Goal: Information Seeking & Learning: Learn about a topic

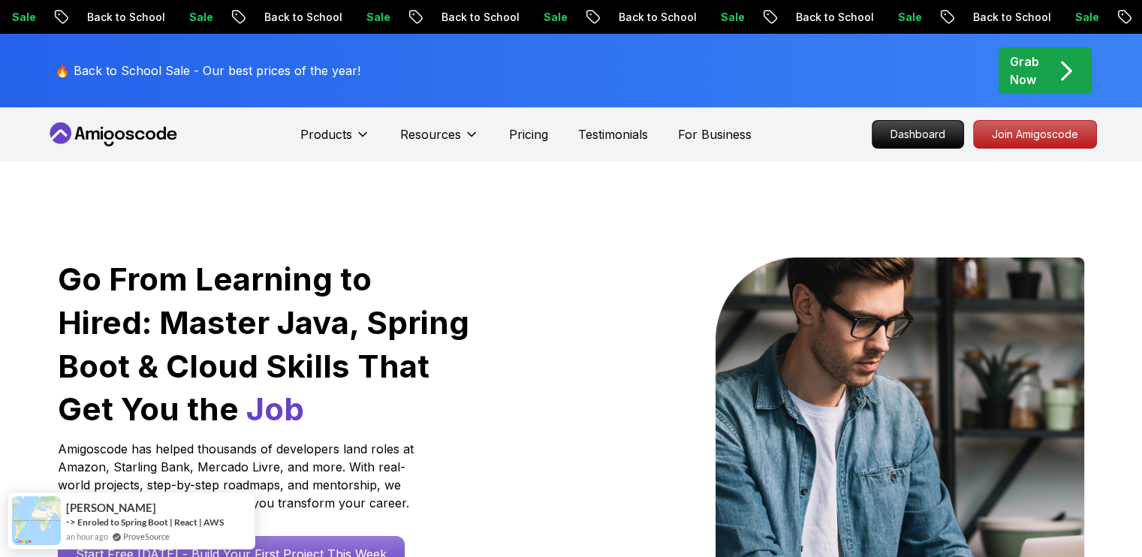
click at [908, 130] on p "Dashboard" at bounding box center [918, 134] width 91 height 27
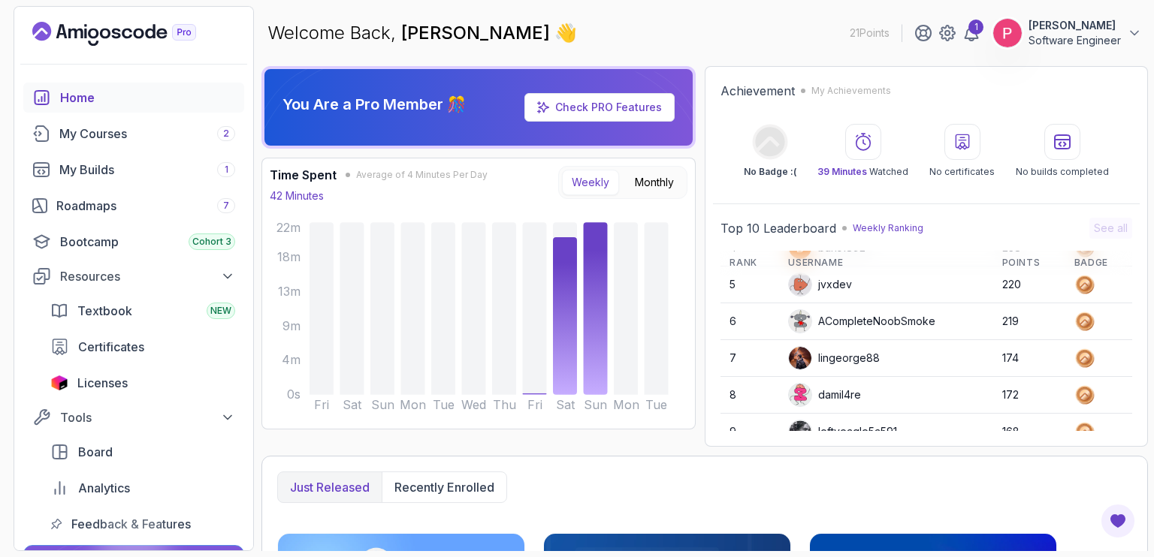
scroll to position [164, 0]
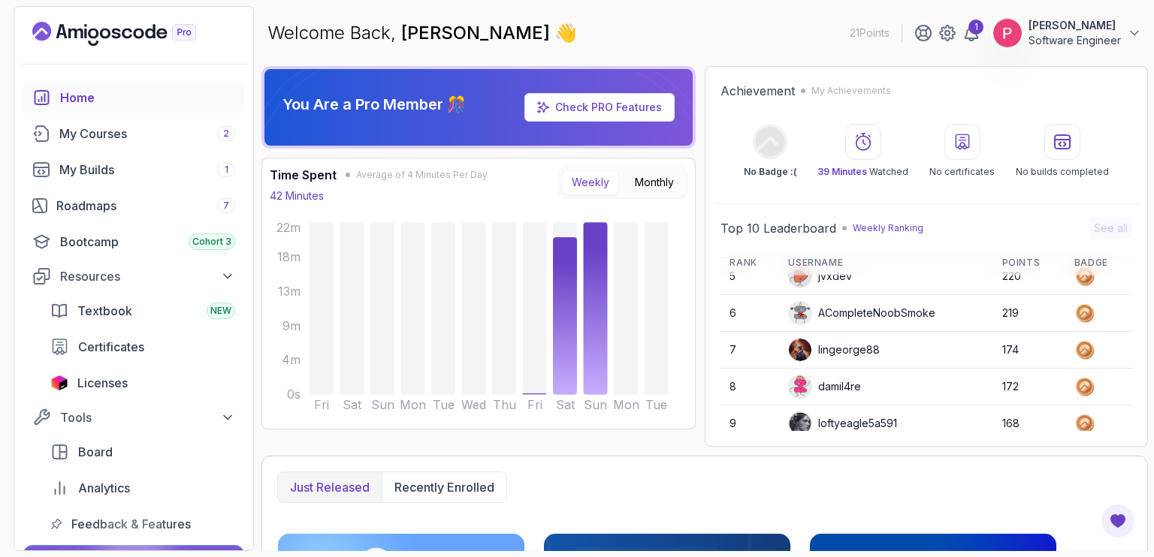
click at [1142, 164] on section "21 Points 1 Peter Emmanuel Kitsamba Software Engineer Home My Courses 2 My Buil…" at bounding box center [577, 278] width 1154 height 557
click at [675, 483] on div "Just released Recently enrolled" at bounding box center [704, 488] width 855 height 32
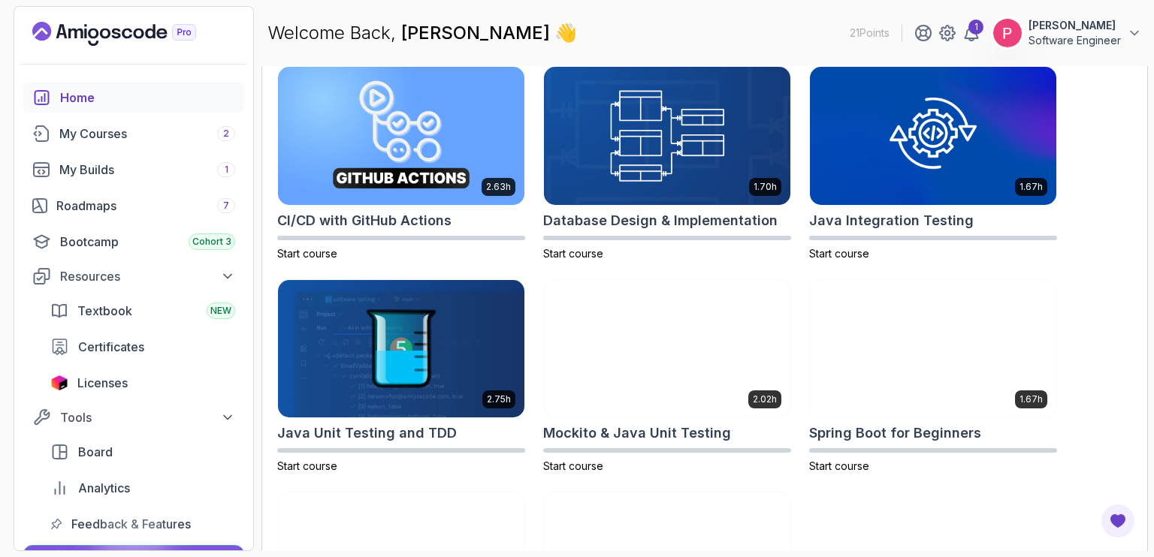
scroll to position [437, 0]
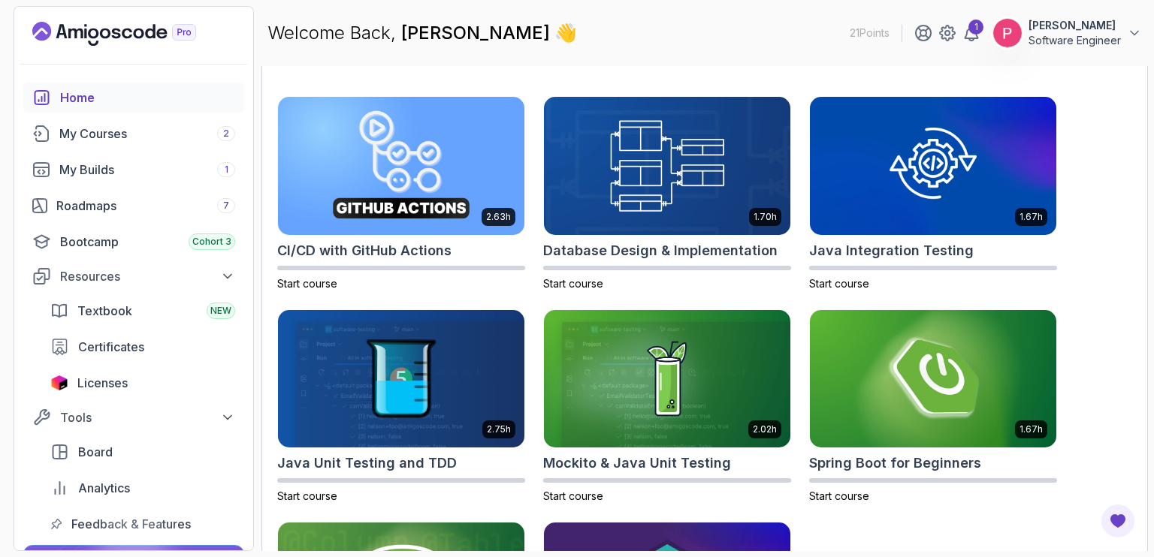
drag, startPoint x: 1148, startPoint y: 421, endPoint x: 1153, endPoint y: 299, distance: 122.5
click at [1142, 299] on section "21 Points 1 Peter Emmanuel Kitsamba Software Engineer Home My Courses 2 My Buil…" at bounding box center [577, 278] width 1154 height 557
click at [650, 151] on img at bounding box center [667, 165] width 258 height 145
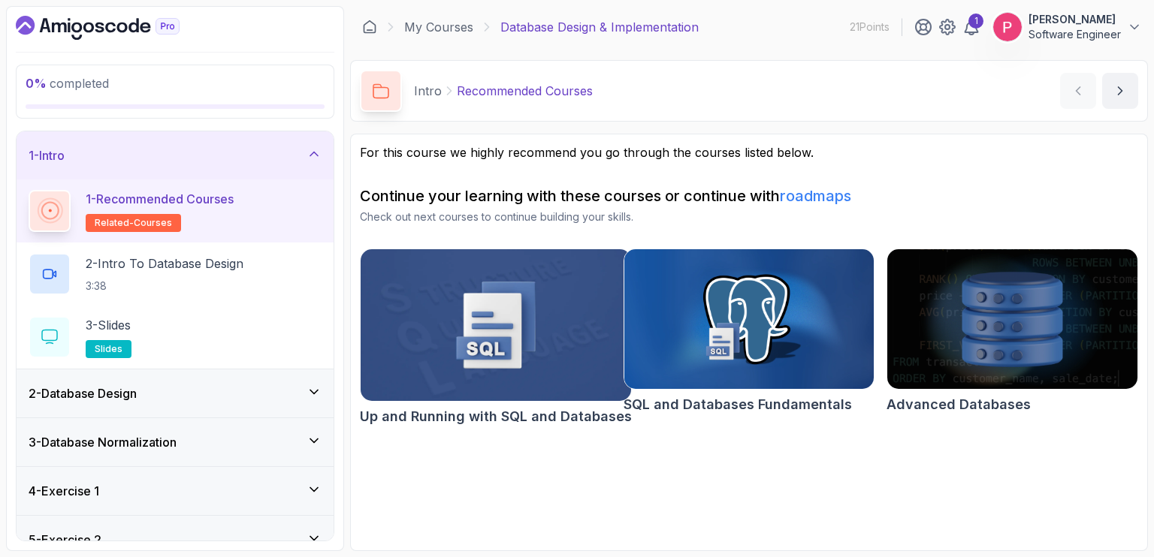
click at [493, 326] on img at bounding box center [496, 325] width 284 height 159
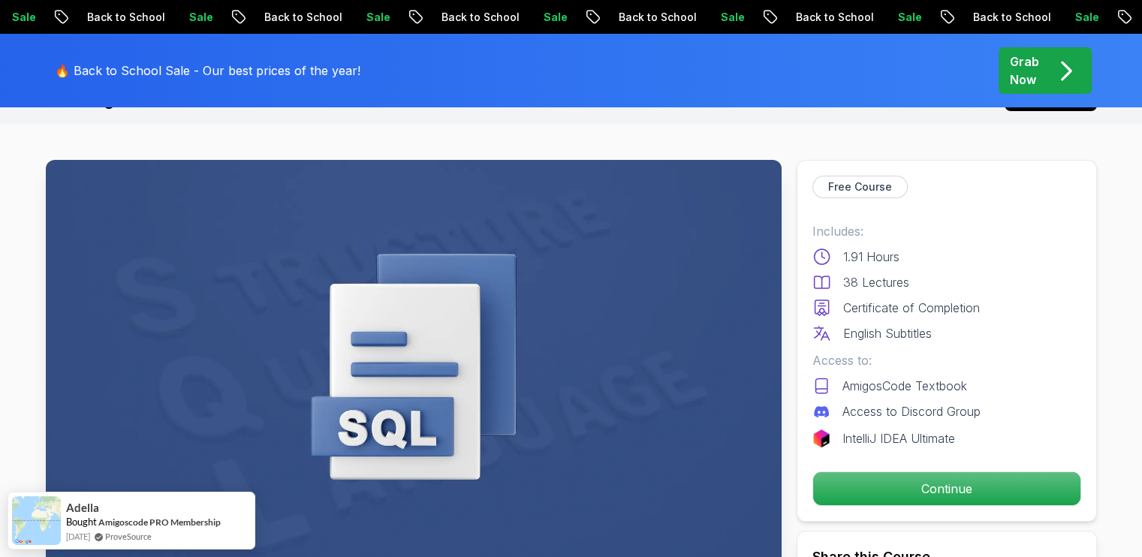
scroll to position [32, 0]
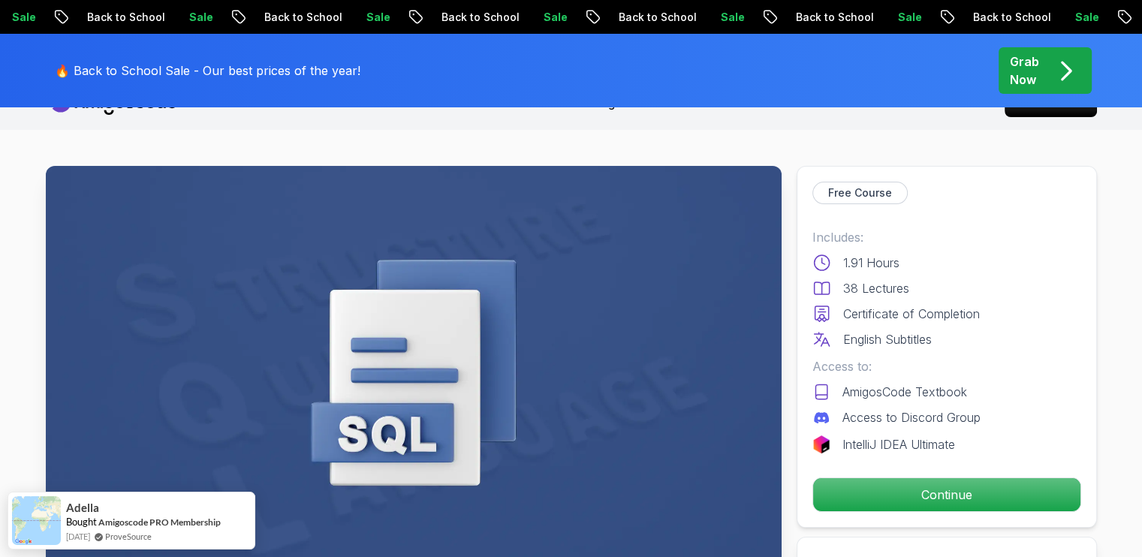
click at [397, 279] on img at bounding box center [414, 373] width 736 height 414
click at [445, 367] on img at bounding box center [414, 373] width 736 height 414
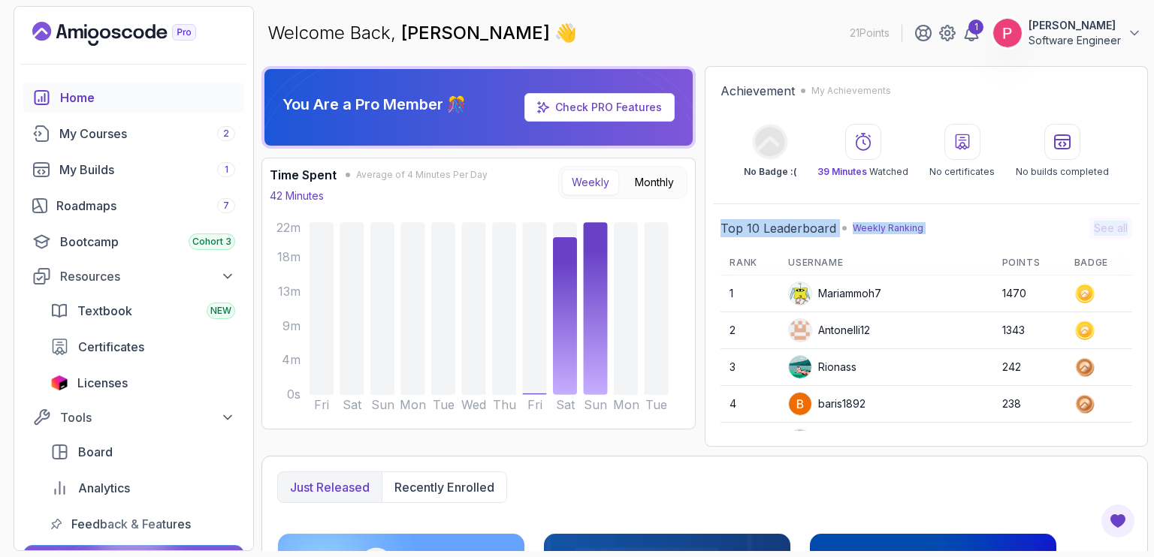
drag, startPoint x: 1153, startPoint y: 146, endPoint x: 1153, endPoint y: 213, distance: 66.1
click at [1153, 213] on section "21 Points 1 Peter Emmanuel Kitsamba Software Engineer Home My Courses 2 My Buil…" at bounding box center [577, 278] width 1154 height 557
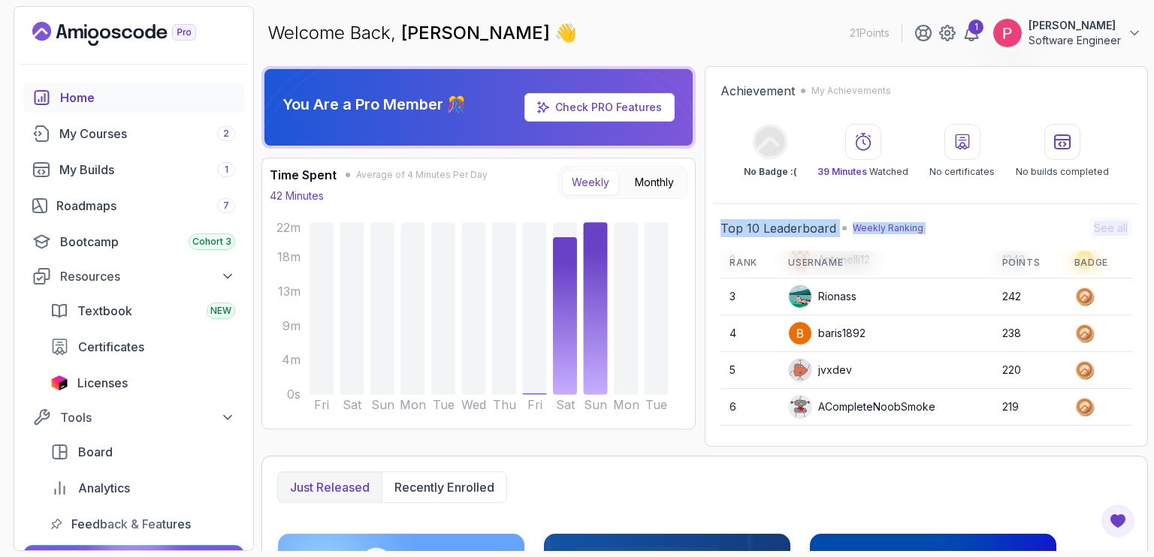
scroll to position [83, 0]
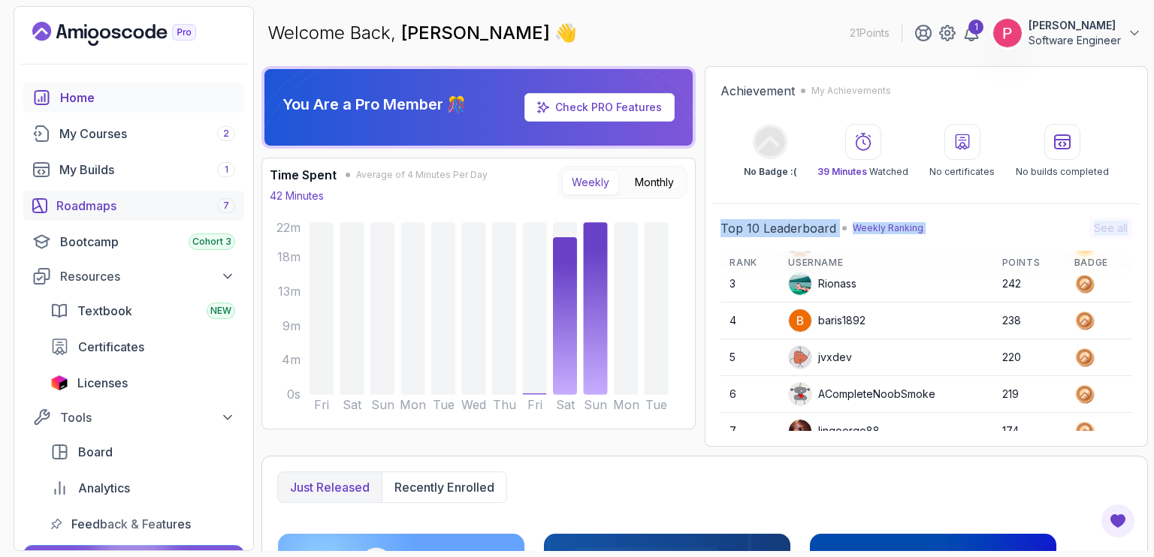
click at [114, 201] on div "Roadmaps 7" at bounding box center [145, 206] width 179 height 18
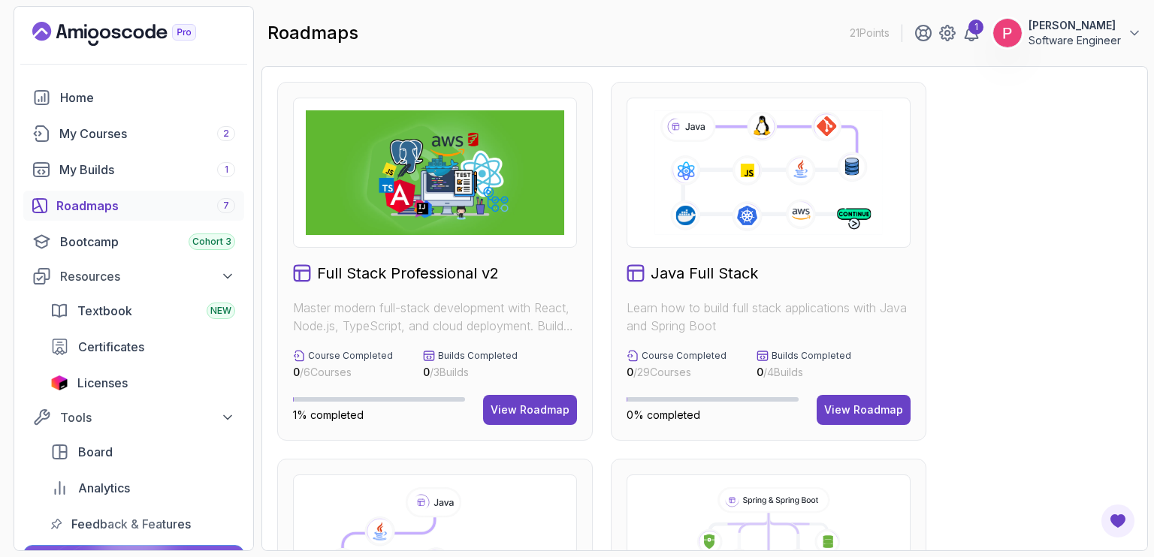
click at [775, 189] on icon at bounding box center [768, 172] width 232 height 129
click at [847, 405] on div "View Roadmap" at bounding box center [863, 410] width 79 height 15
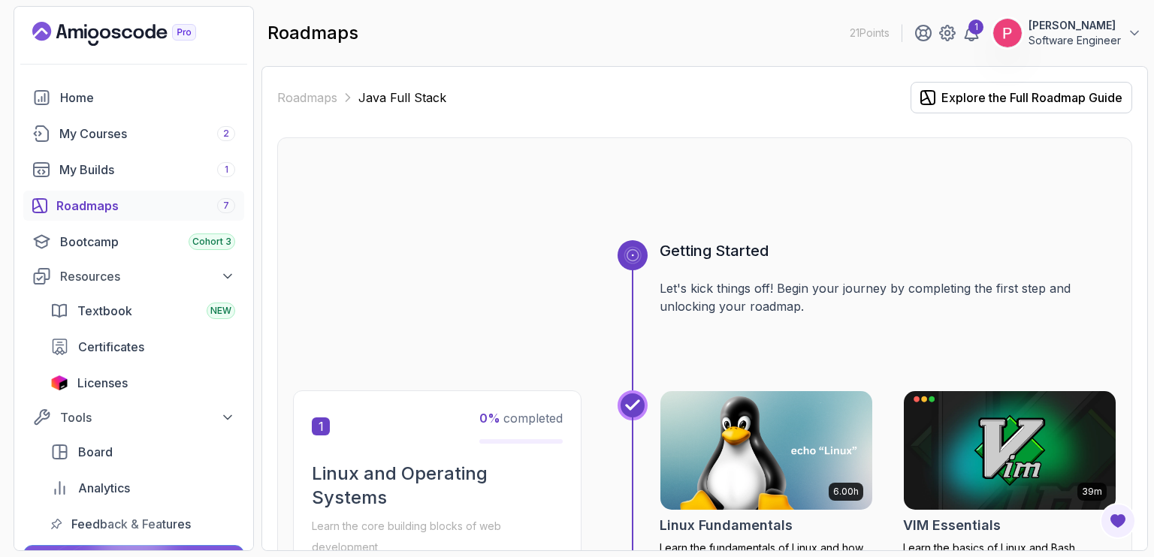
click at [1153, 249] on section "21 Points 1 Peter Emmanuel Kitsamba Software Engineer Home My Courses 2 My Buil…" at bounding box center [577, 278] width 1154 height 557
click at [803, 213] on div at bounding box center [704, 204] width 823 height 72
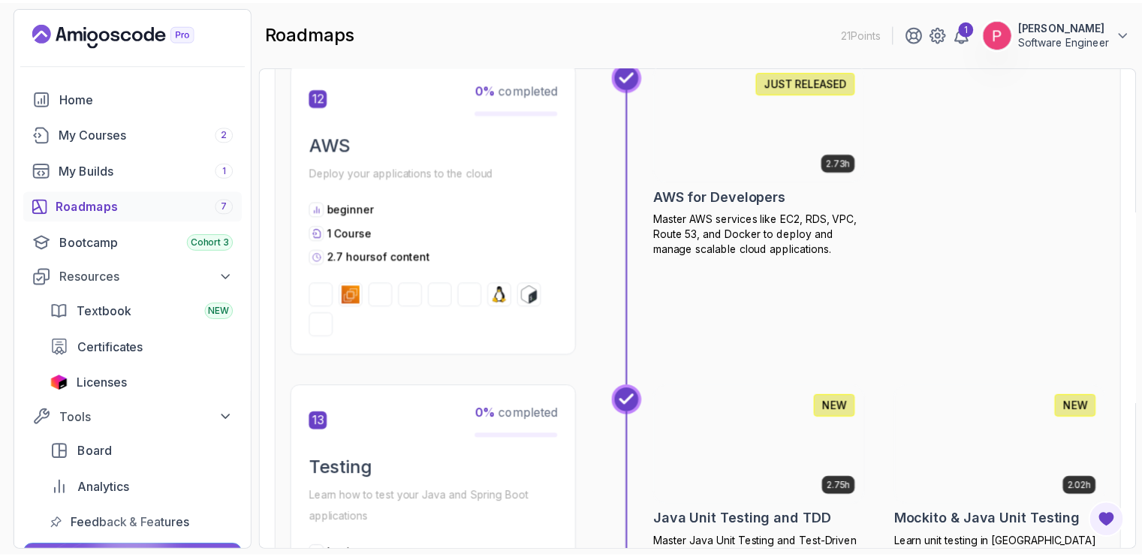
scroll to position [4296, 0]
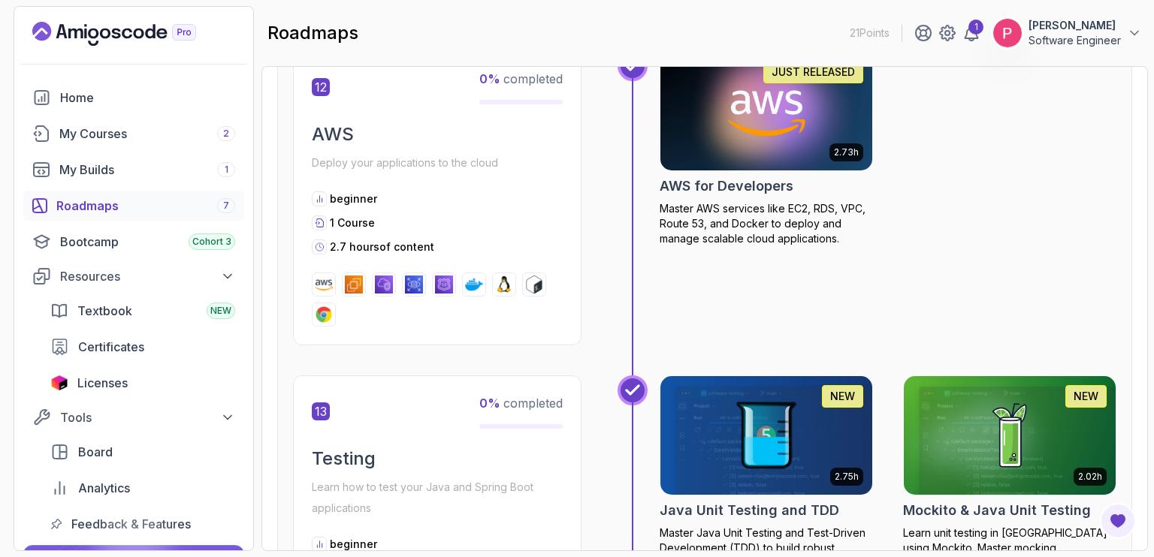
click at [750, 122] on img at bounding box center [766, 111] width 222 height 125
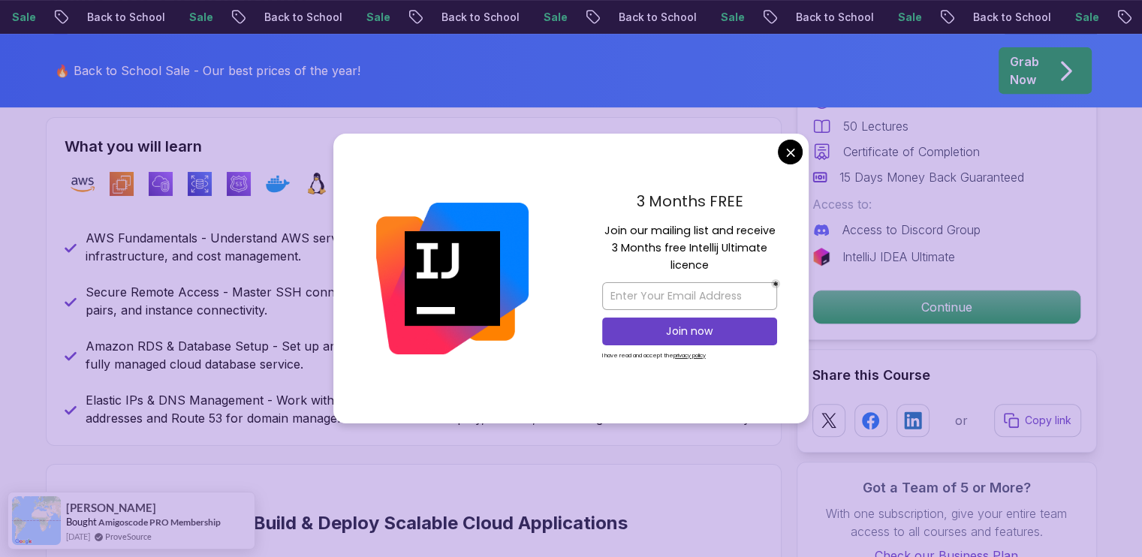
scroll to position [670, 0]
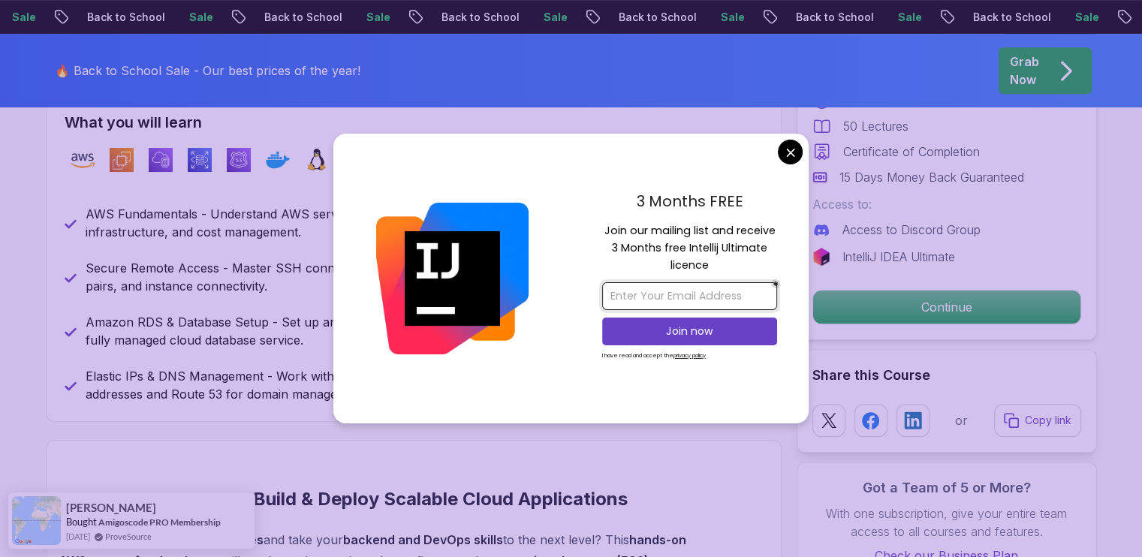
click at [649, 294] on input "email" at bounding box center [689, 296] width 175 height 28
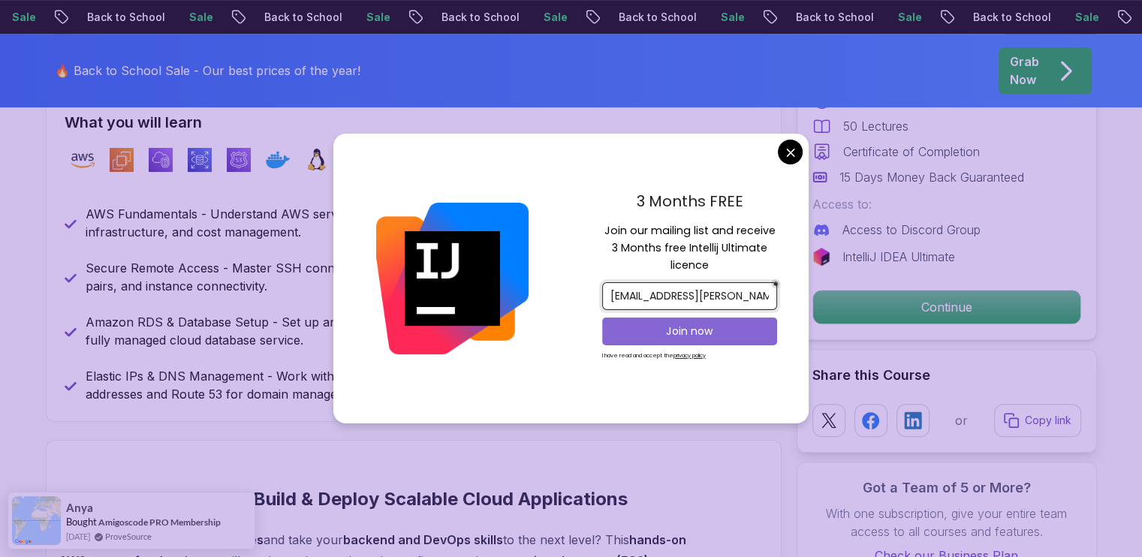
type input "kitsamba.peter@gmail.com"
click at [689, 330] on p "Join now" at bounding box center [690, 331] width 142 height 15
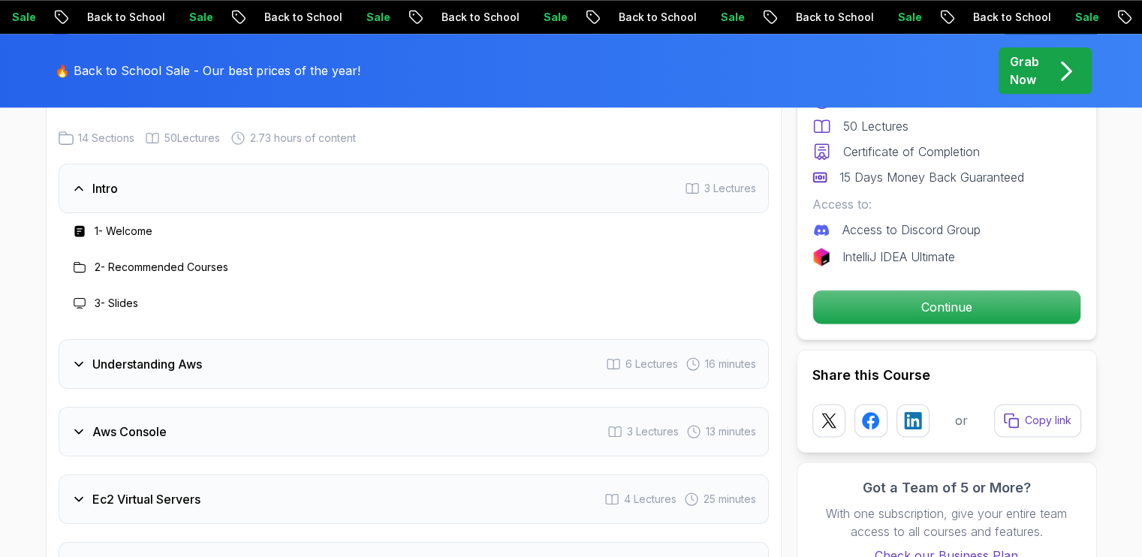
scroll to position [1835, 0]
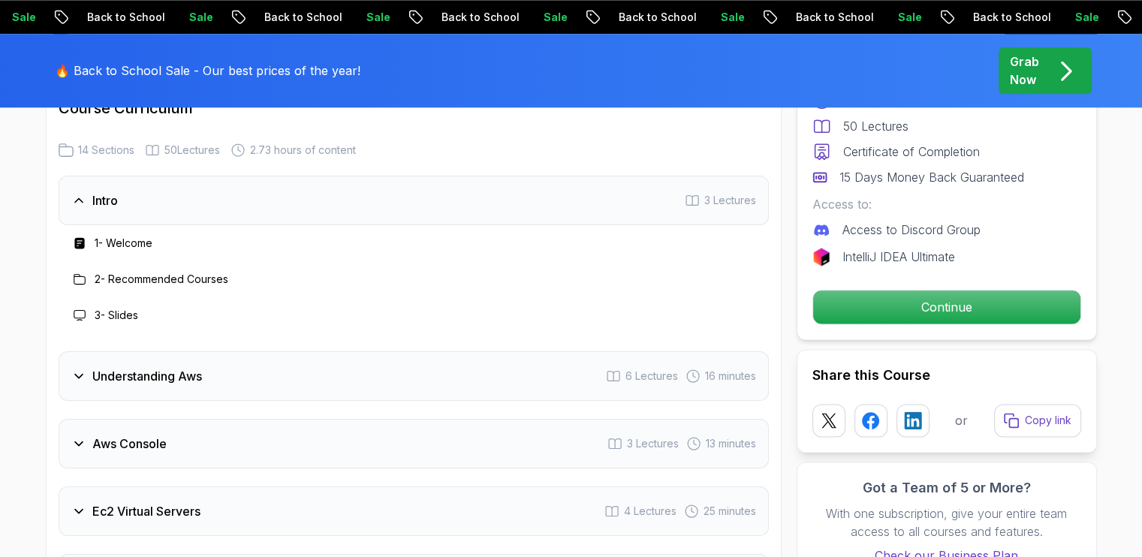
click at [85, 198] on icon at bounding box center [78, 200] width 15 height 15
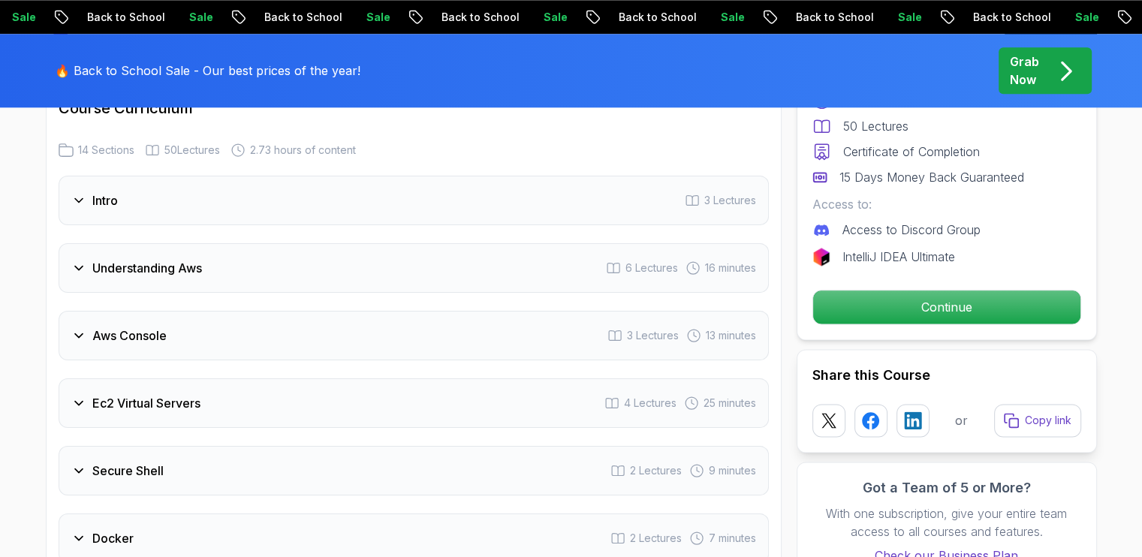
click at [85, 198] on icon at bounding box center [78, 200] width 15 height 15
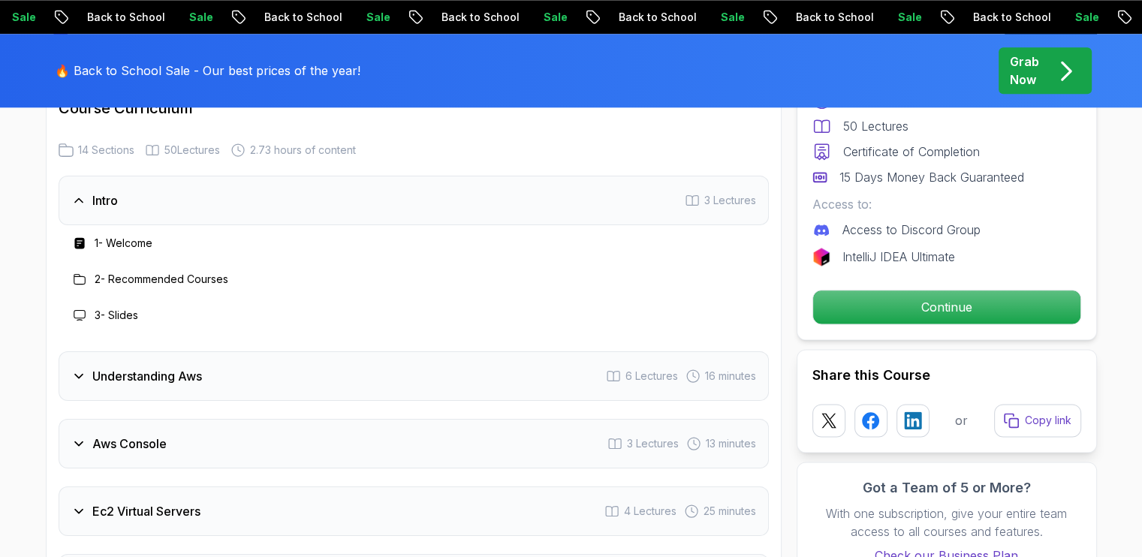
click at [697, 204] on icon at bounding box center [692, 201] width 12 height 10
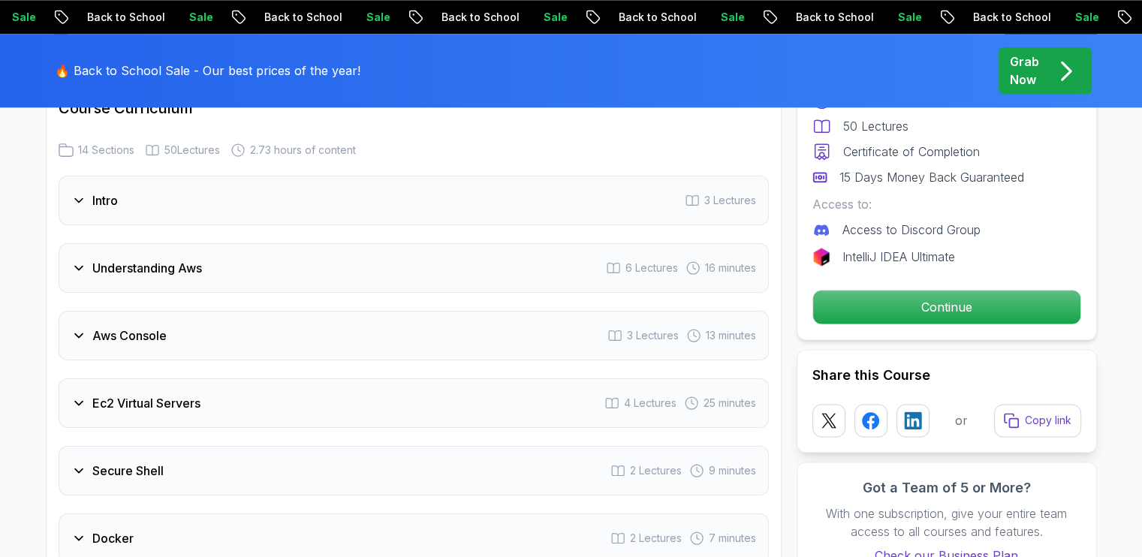
click at [697, 204] on icon at bounding box center [692, 201] width 12 height 10
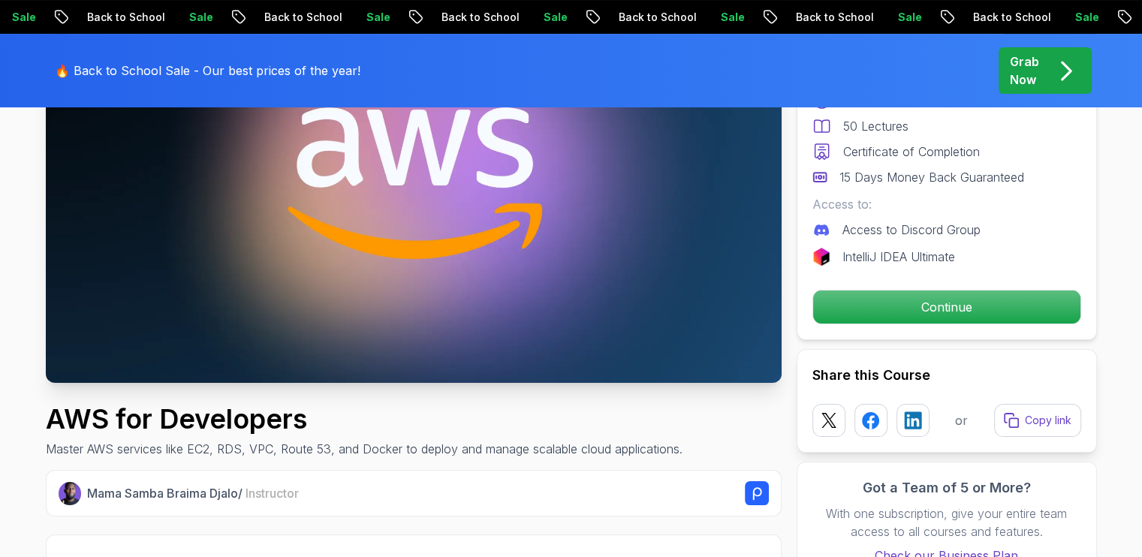
scroll to position [240, 0]
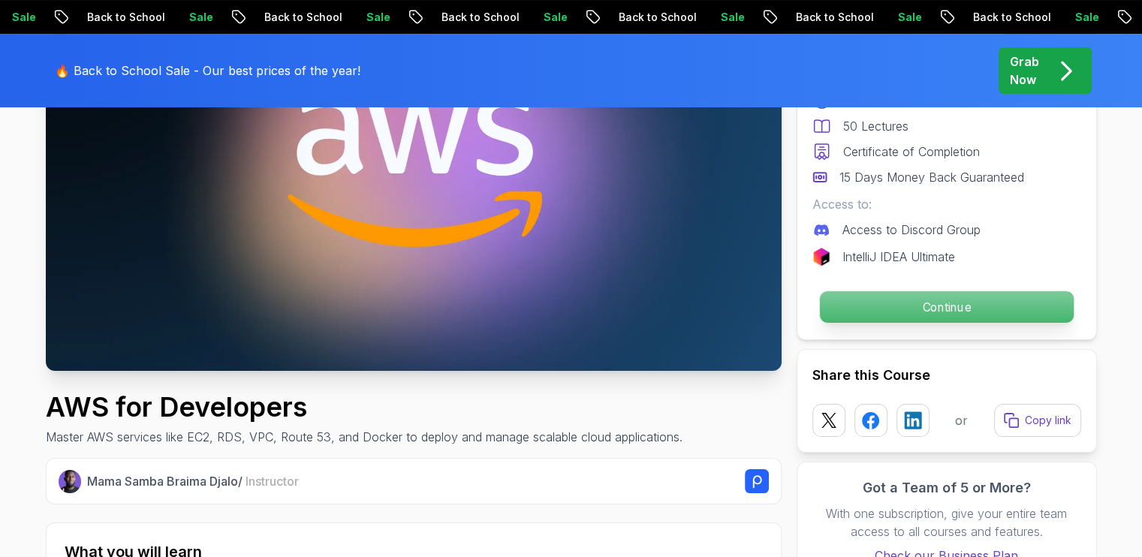
click at [961, 306] on p "Continue" at bounding box center [946, 307] width 254 height 32
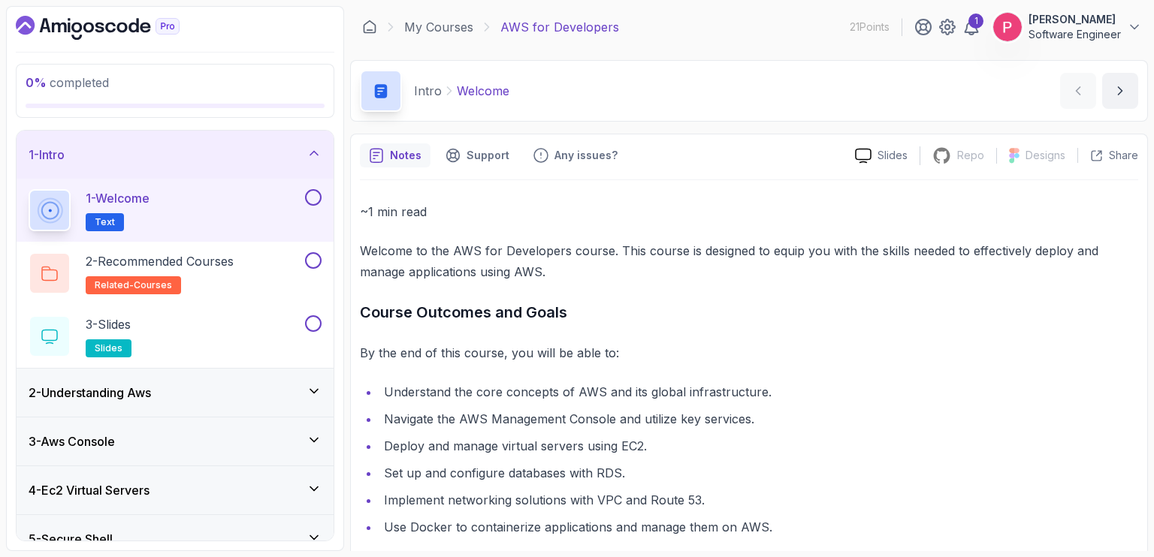
click at [211, 201] on div "1 - Welcome Text" at bounding box center [165, 210] width 273 height 42
click at [1102, 234] on div "~1 min read Welcome to the AWS for Developers course. This course is designed t…" at bounding box center [749, 489] width 778 height 577
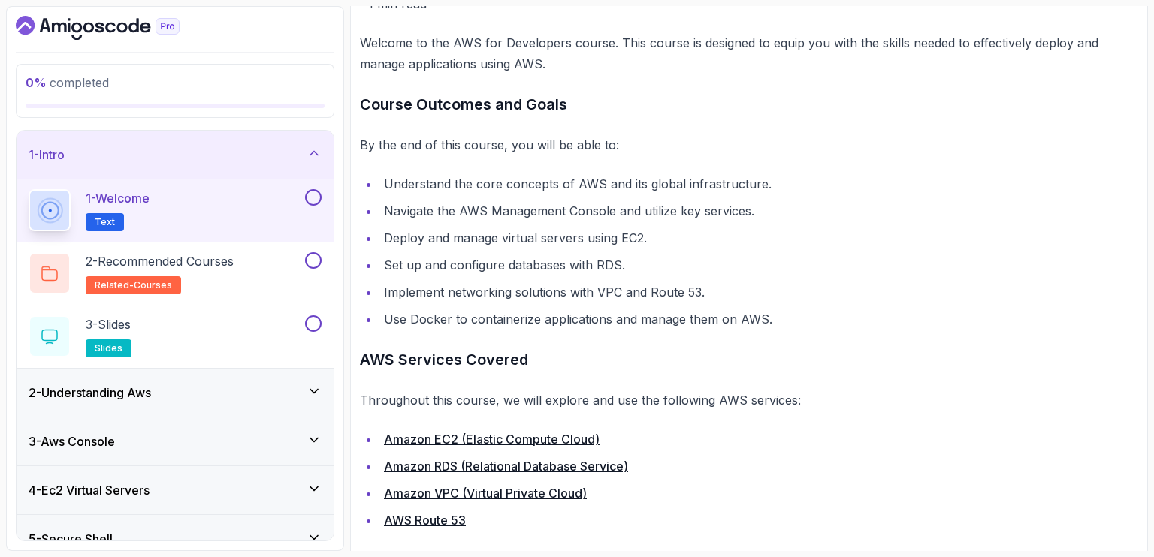
scroll to position [210, 0]
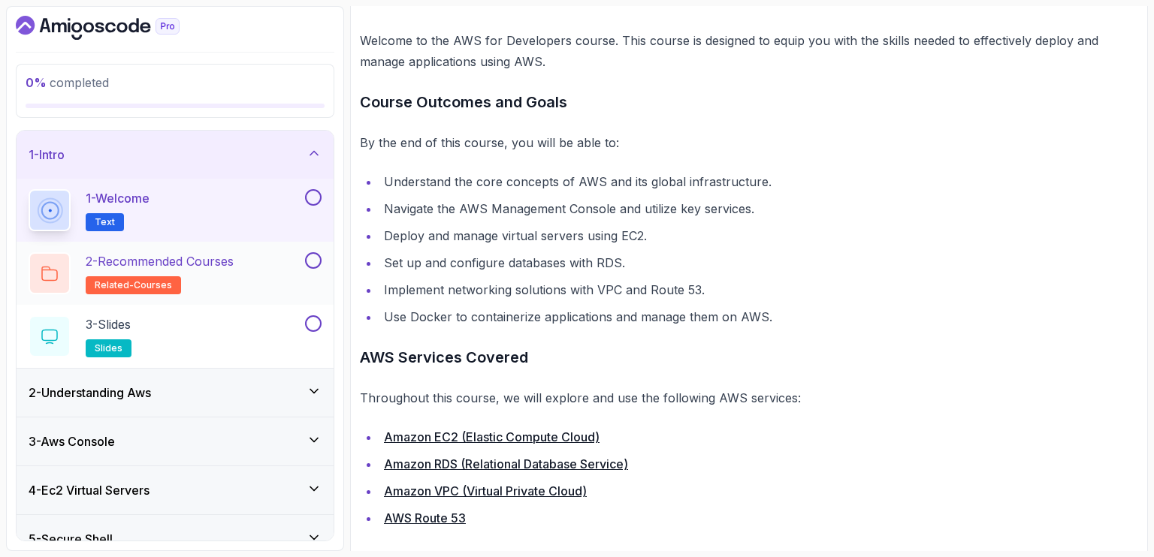
click at [116, 258] on p "2 - Recommended Courses" at bounding box center [160, 261] width 148 height 18
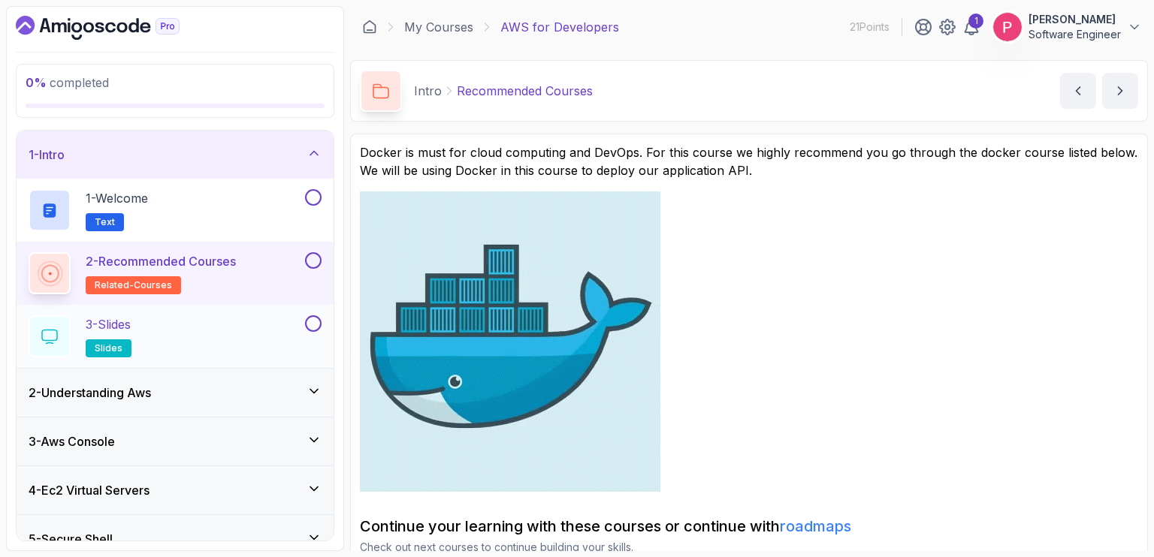
click at [167, 335] on div "3 - Slides slides" at bounding box center [165, 336] width 273 height 42
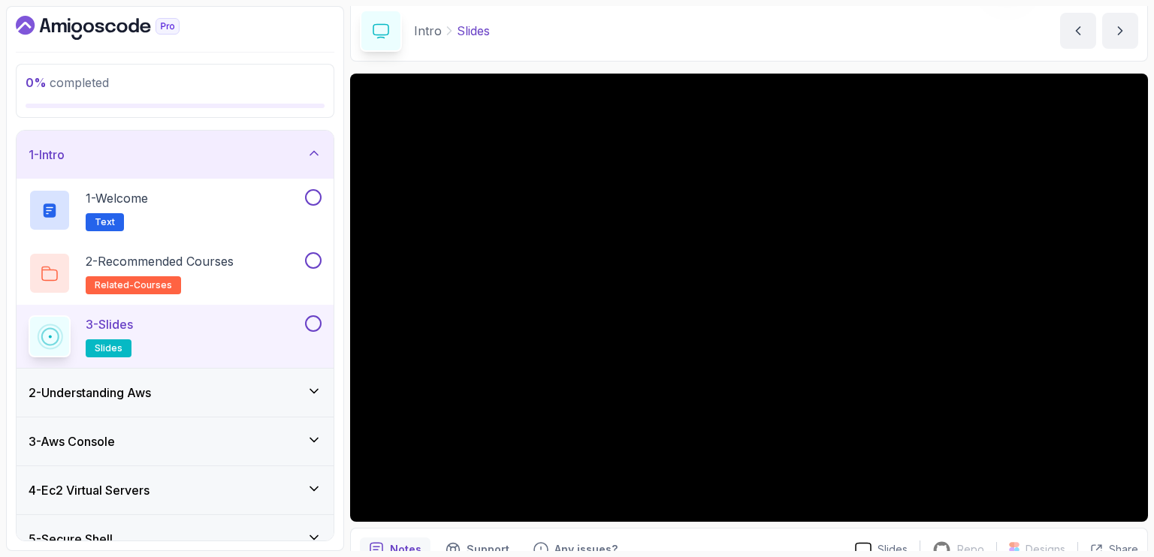
scroll to position [90, 0]
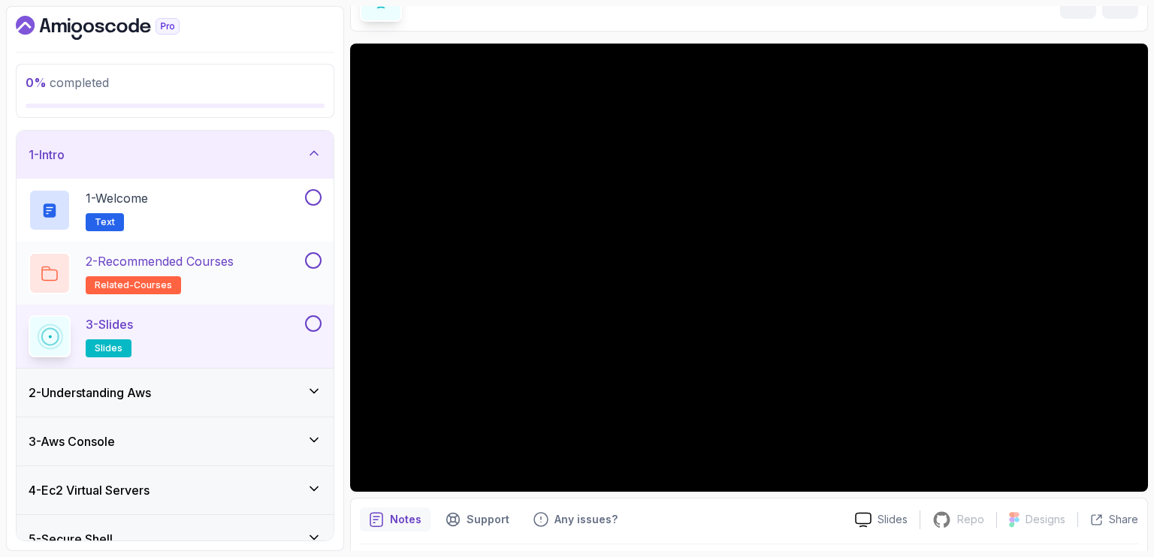
click at [223, 261] on p "2 - Recommended Courses" at bounding box center [160, 261] width 148 height 18
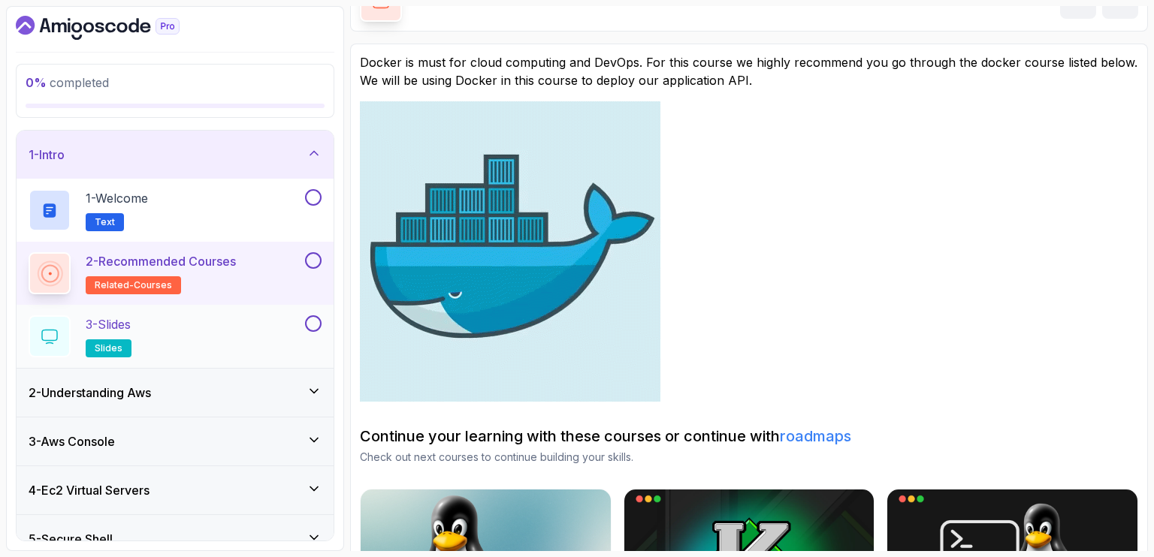
click at [231, 348] on div "3 - Slides slides" at bounding box center [165, 336] width 273 height 42
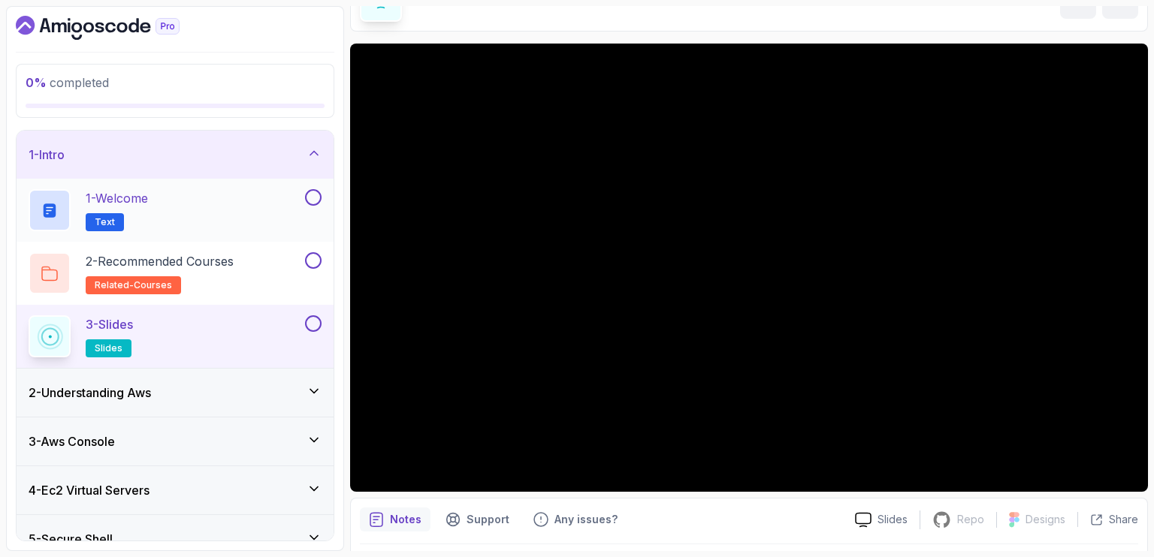
click at [309, 196] on button at bounding box center [313, 197] width 17 height 17
click at [315, 263] on button at bounding box center [313, 260] width 17 height 17
click at [314, 321] on button at bounding box center [313, 323] width 17 height 17
click at [159, 200] on div "1 - Welcome Text" at bounding box center [165, 210] width 273 height 42
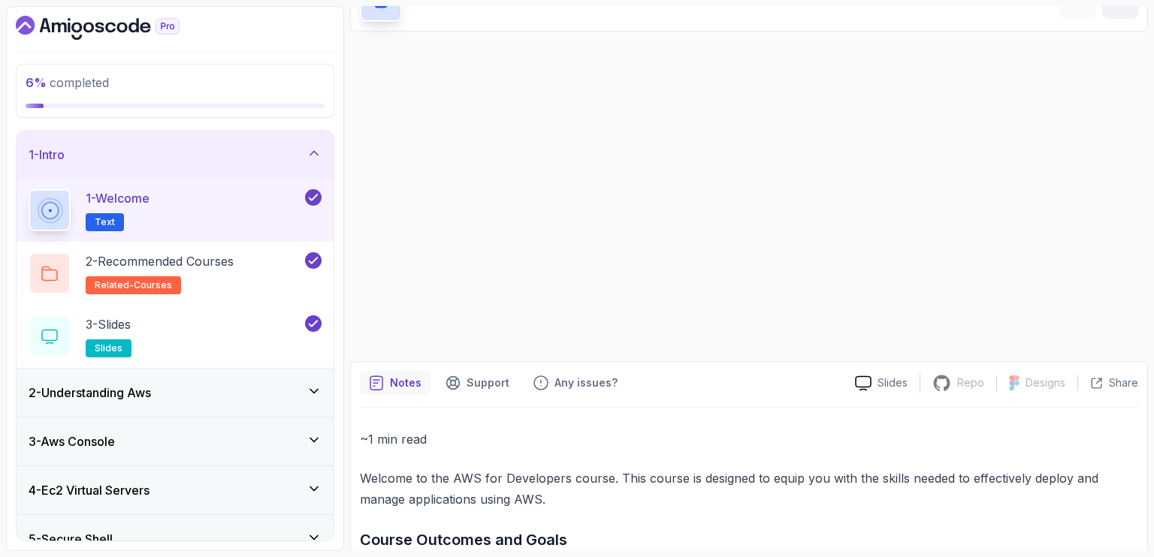
scroll to position [88, 0]
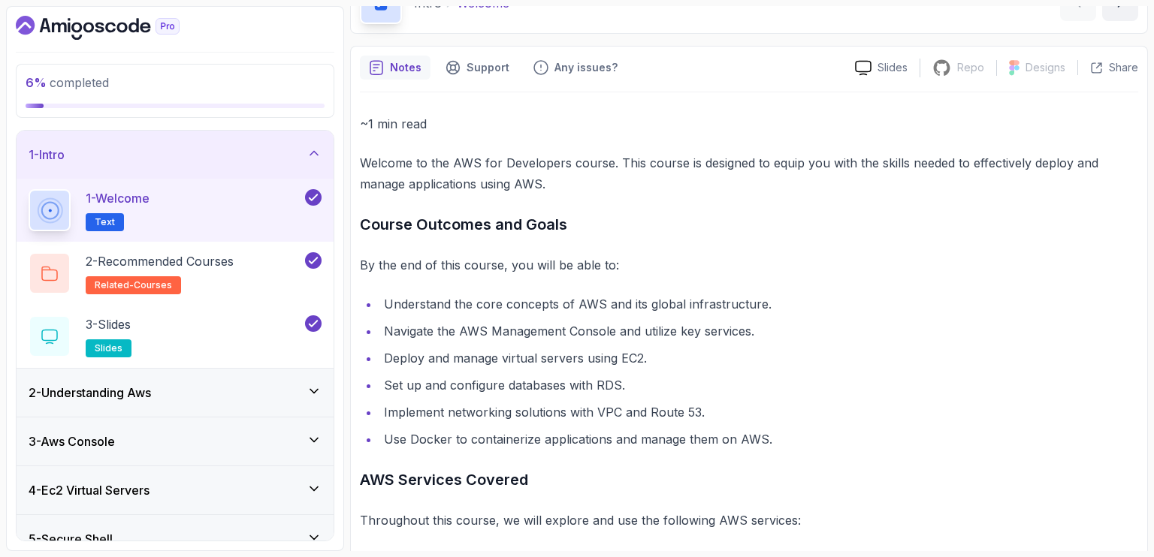
click at [872, 241] on div "~1 min read Welcome to the AWS for Developers course. This course is designed t…" at bounding box center [749, 401] width 778 height 577
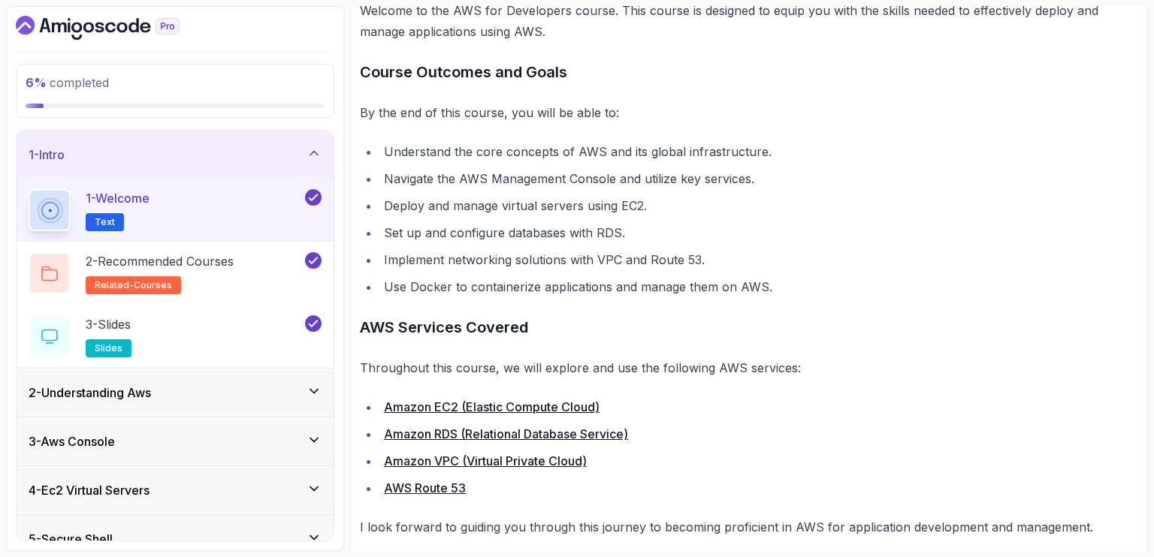
scroll to position [256, 0]
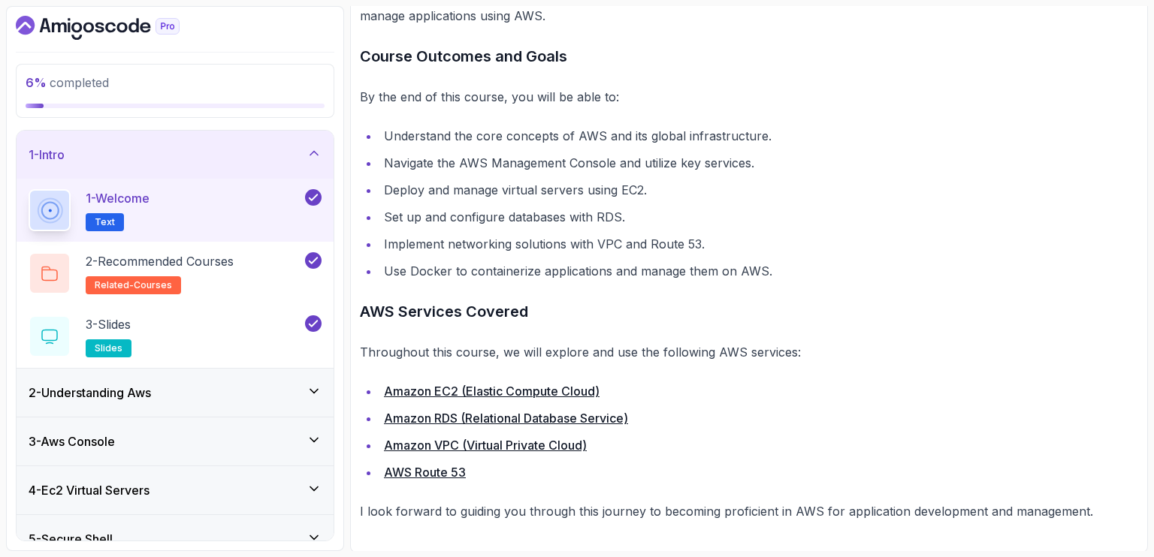
click at [312, 396] on icon at bounding box center [313, 391] width 15 height 15
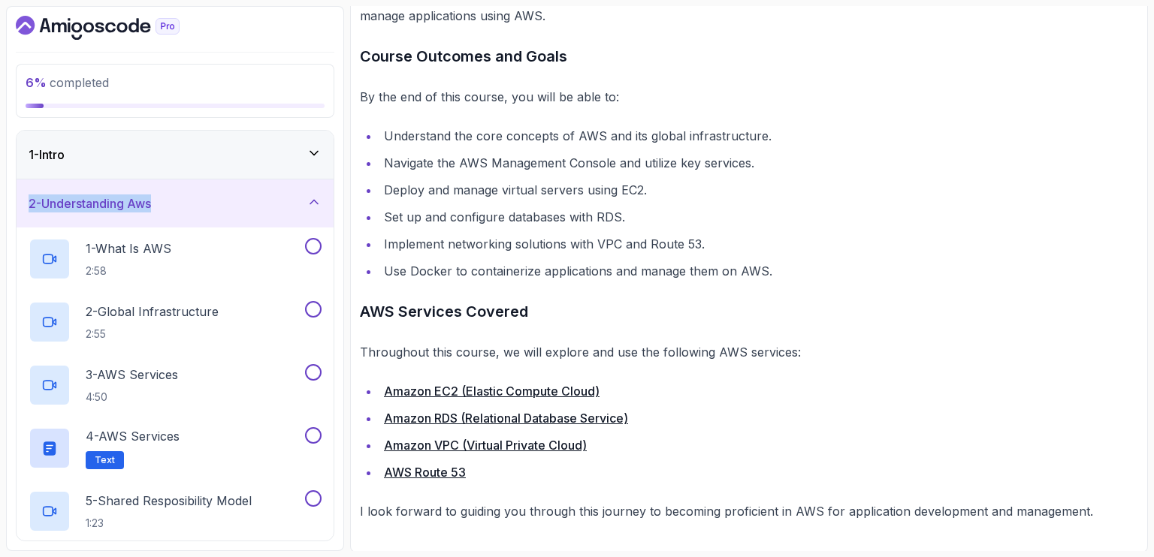
drag, startPoint x: 345, startPoint y: 164, endPoint x: 346, endPoint y: 186, distance: 21.8
click at [346, 186] on div "6 % completed 1 - Intro 2 - Understanding Aws 1 - What Is AWS 2:58 2 - Global I…" at bounding box center [577, 278] width 1142 height 545
click at [321, 155] on icon at bounding box center [313, 153] width 15 height 15
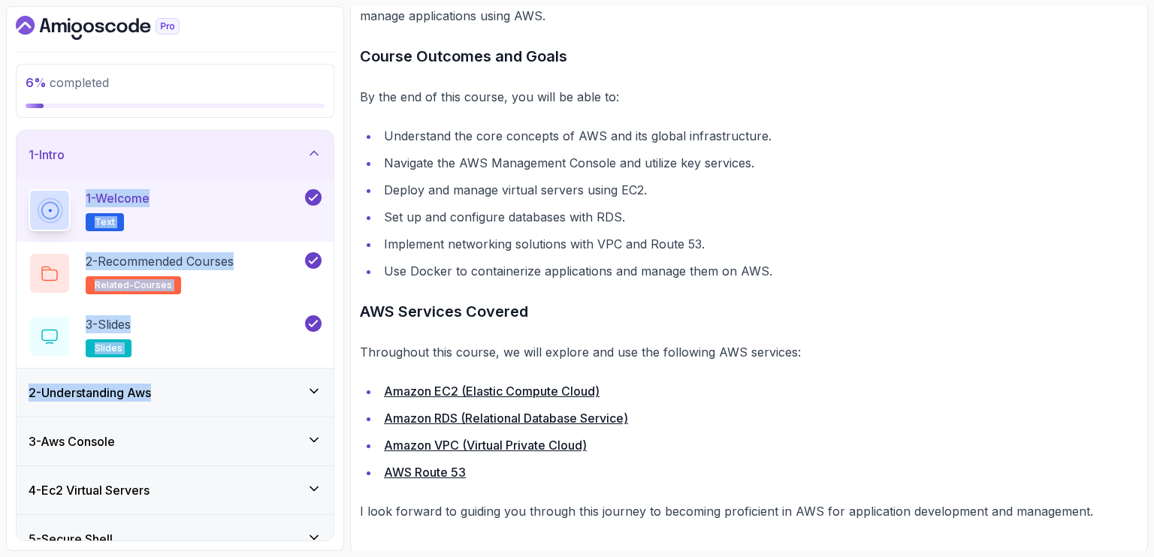
click at [0, 259] on section "6 % completed 1 - Intro 1 - Welcome Text 2 - Recommended Courses related-course…" at bounding box center [577, 278] width 1154 height 557
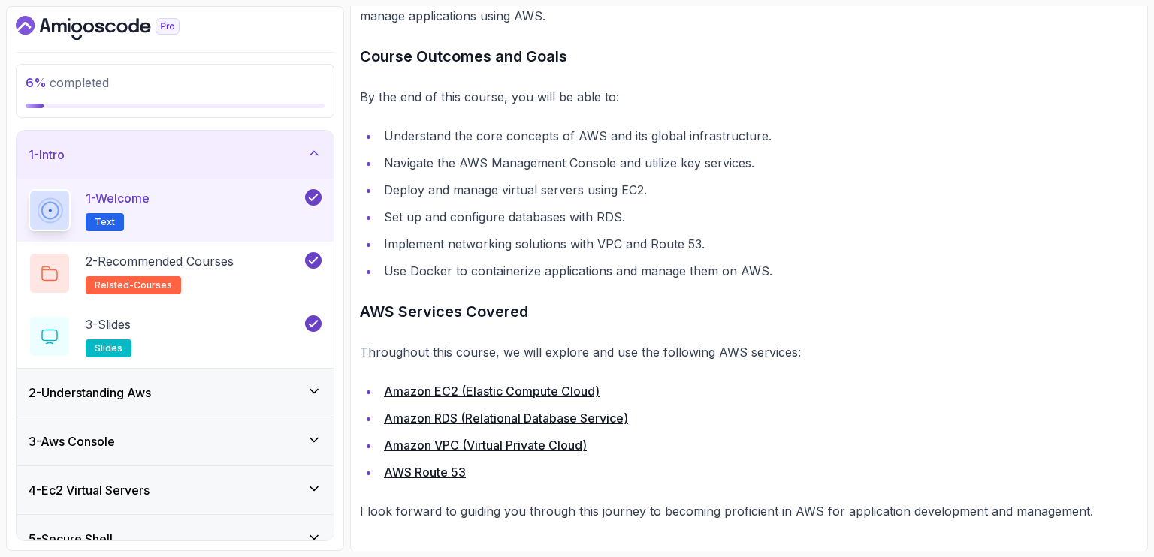
click at [317, 152] on icon at bounding box center [314, 154] width 8 height 4
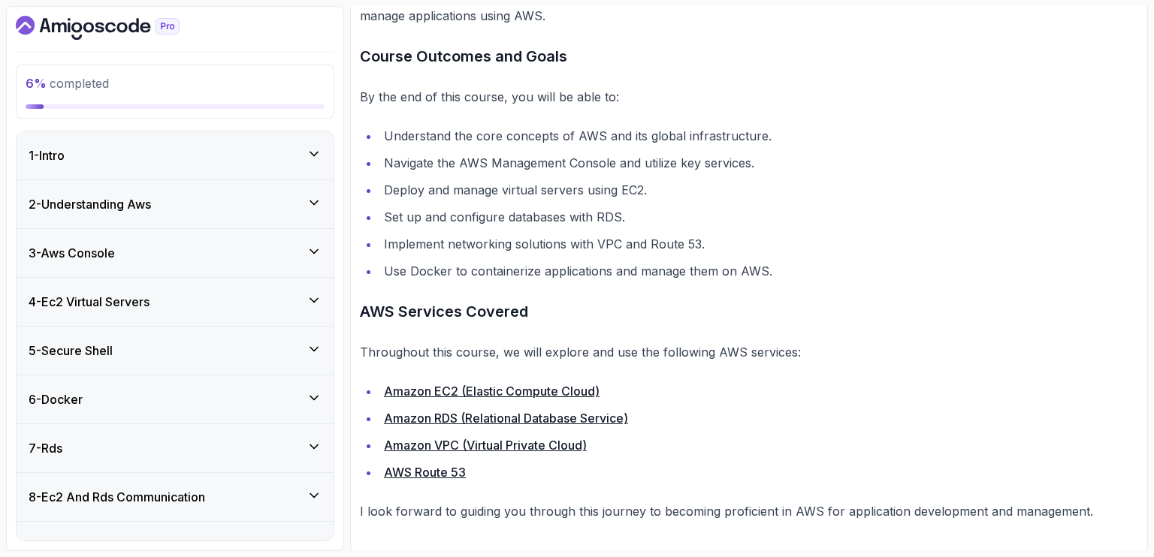
click at [318, 201] on icon at bounding box center [313, 202] width 15 height 15
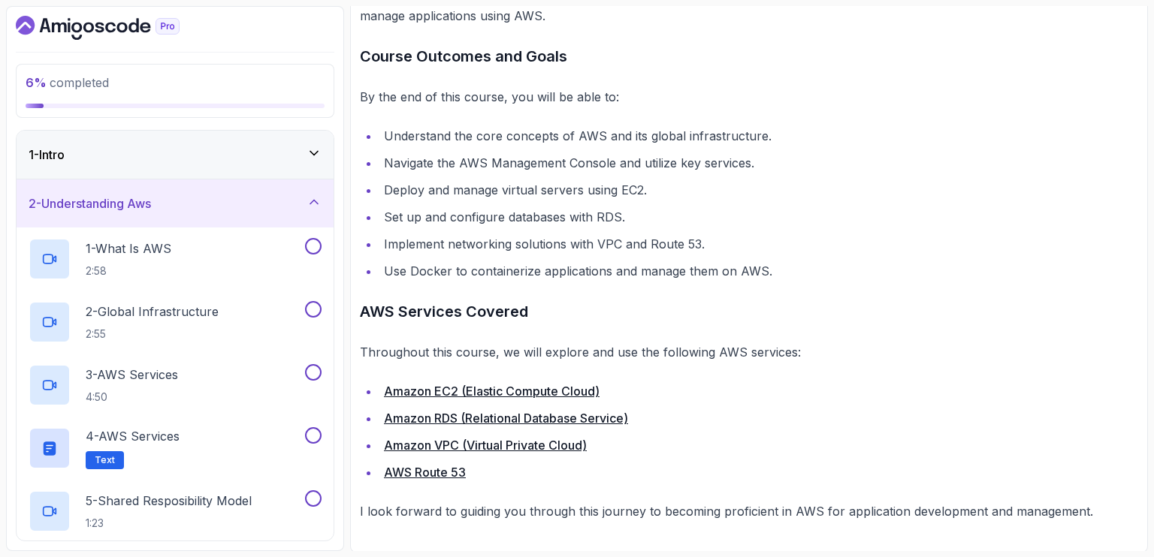
click at [318, 201] on icon at bounding box center [313, 202] width 15 height 15
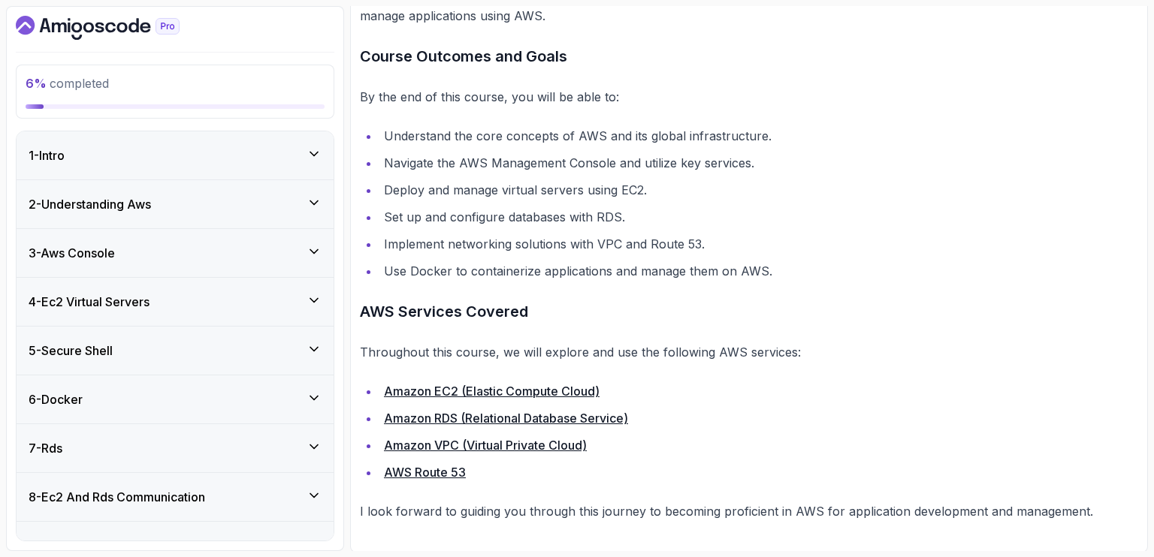
click at [318, 201] on icon at bounding box center [313, 202] width 15 height 15
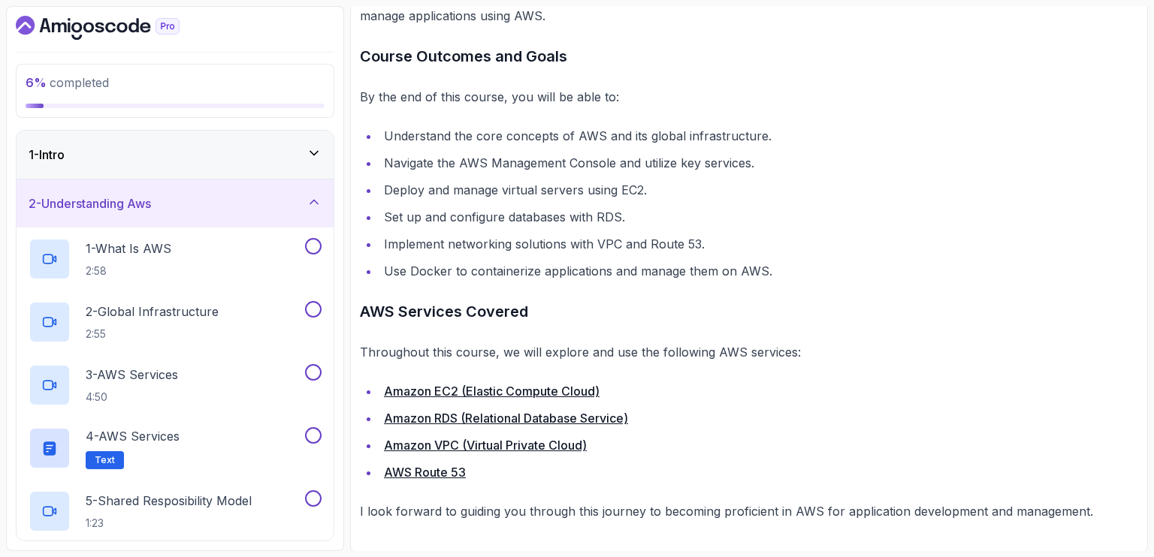
click at [318, 201] on icon at bounding box center [313, 202] width 15 height 15
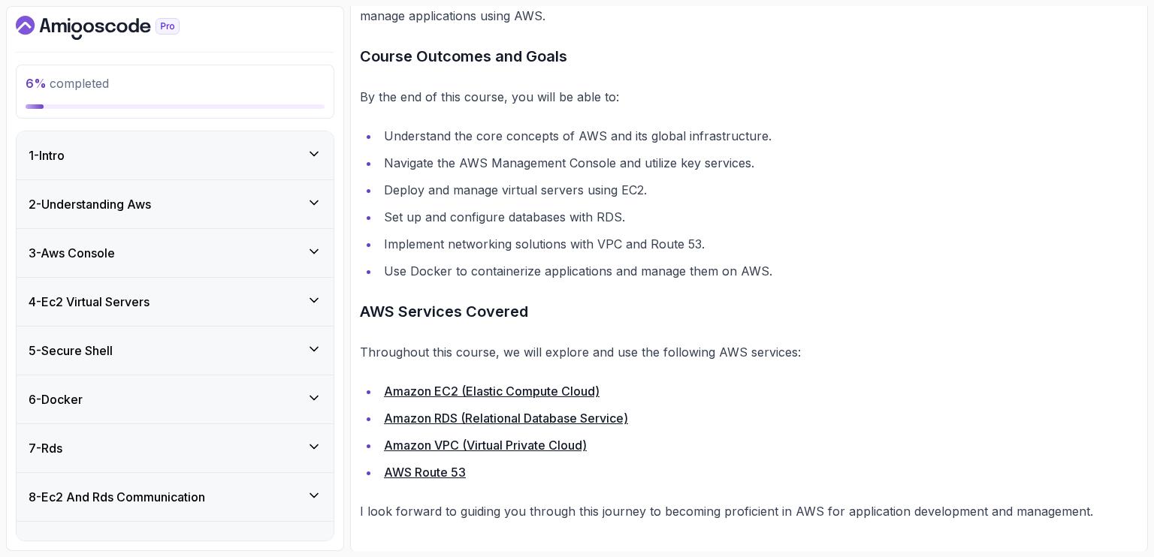
click at [319, 152] on icon at bounding box center [313, 153] width 15 height 15
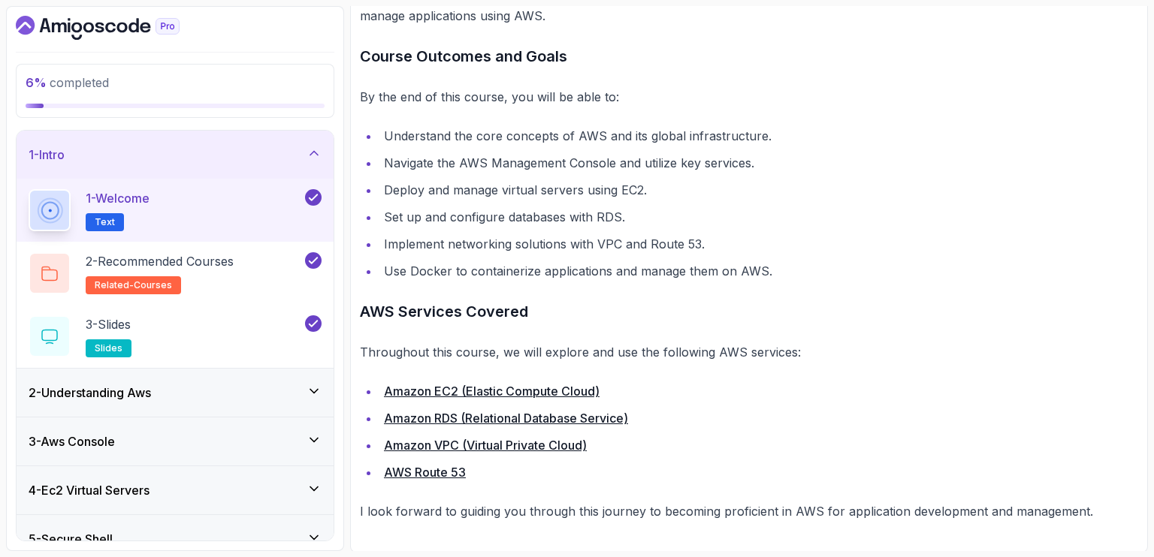
click at [318, 152] on icon at bounding box center [313, 153] width 15 height 15
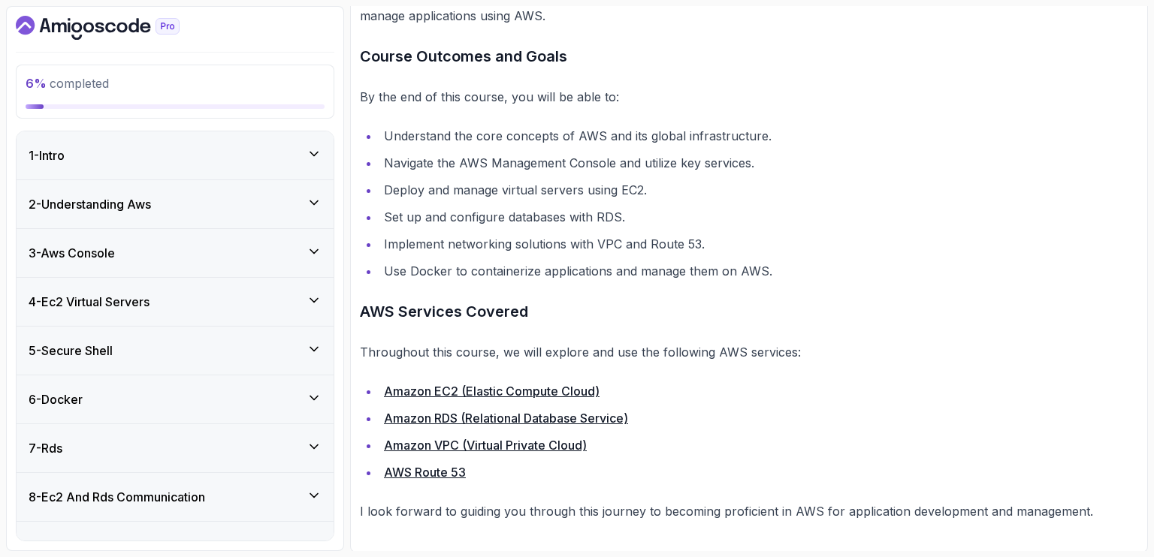
click at [412, 389] on link "Amazon EC2 (Elastic Compute Cloud)" at bounding box center [492, 391] width 216 height 15
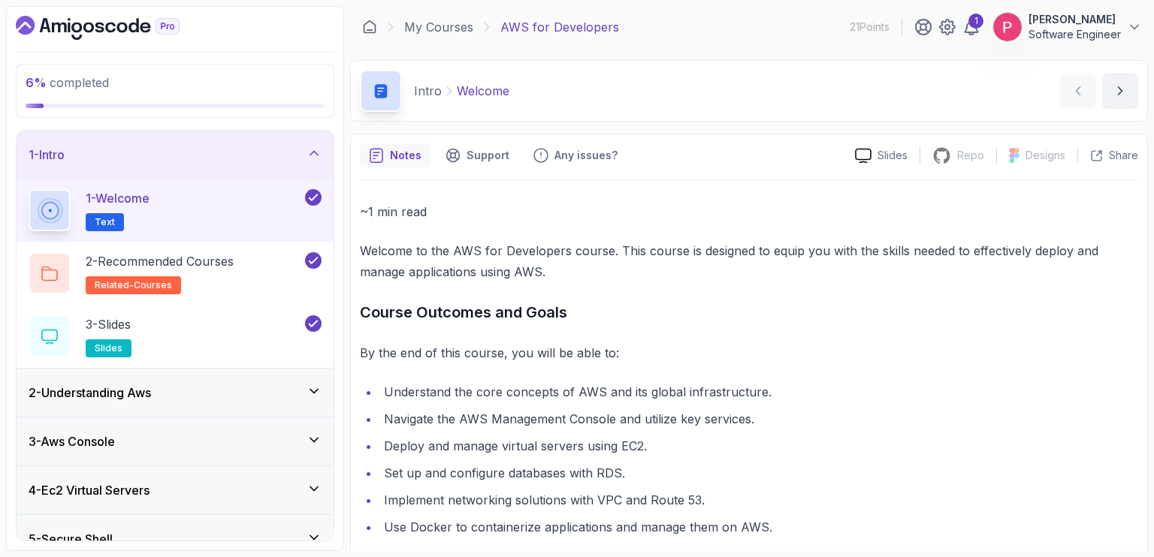
click at [319, 152] on icon at bounding box center [313, 153] width 15 height 15
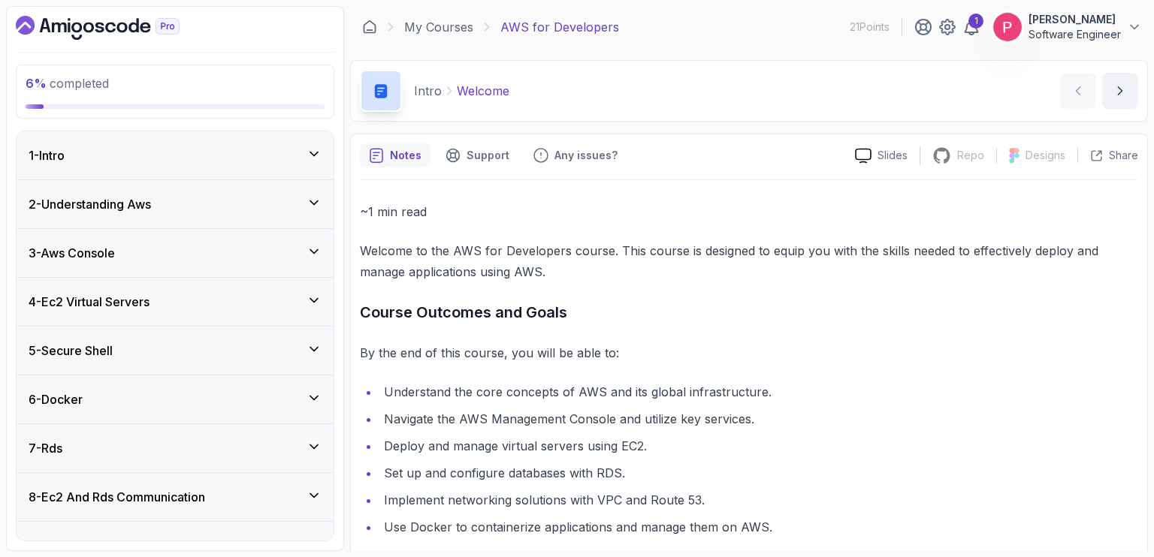
click at [316, 201] on icon at bounding box center [314, 203] width 8 height 4
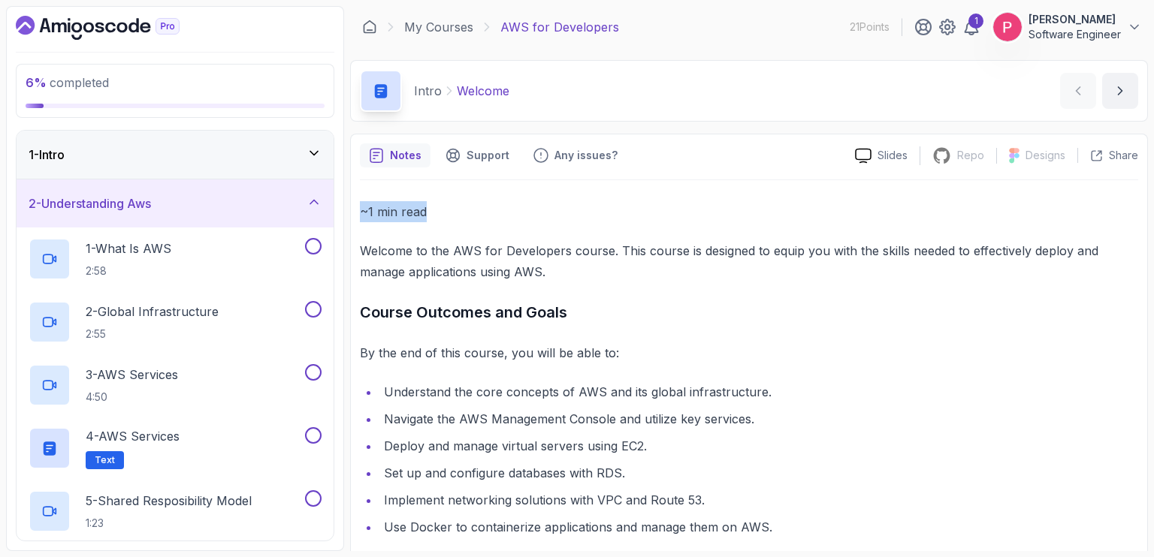
drag, startPoint x: 1153, startPoint y: 147, endPoint x: 1153, endPoint y: 211, distance: 63.8
click at [1153, 211] on section "6 % completed 1 - Intro 2 - Understanding Aws 1 - What Is AWS 2:58 2 - Global I…" at bounding box center [577, 278] width 1154 height 557
click at [317, 146] on icon at bounding box center [313, 153] width 15 height 15
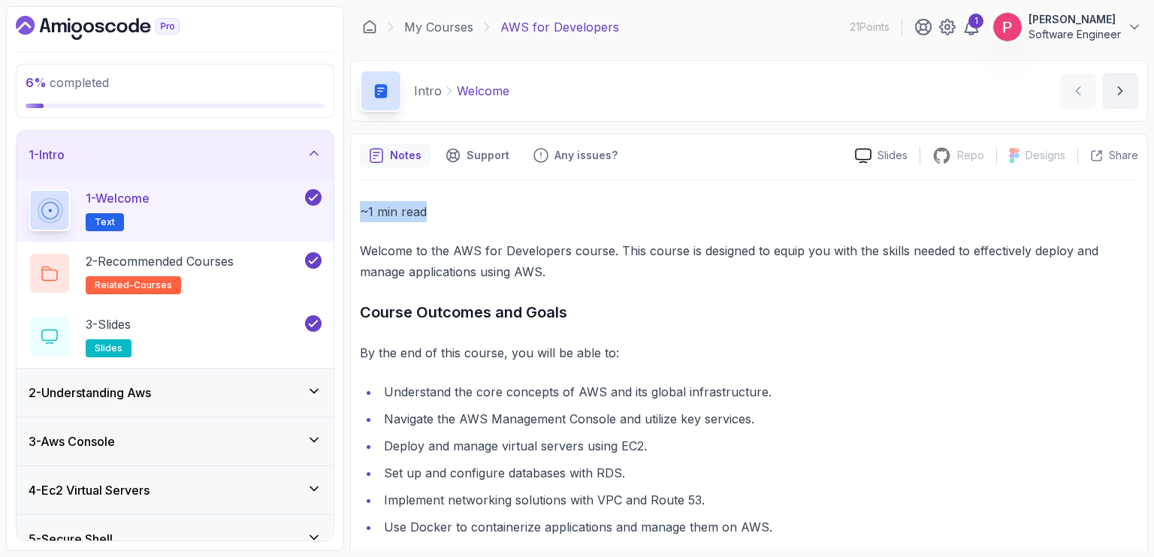
click at [317, 146] on icon at bounding box center [313, 153] width 15 height 15
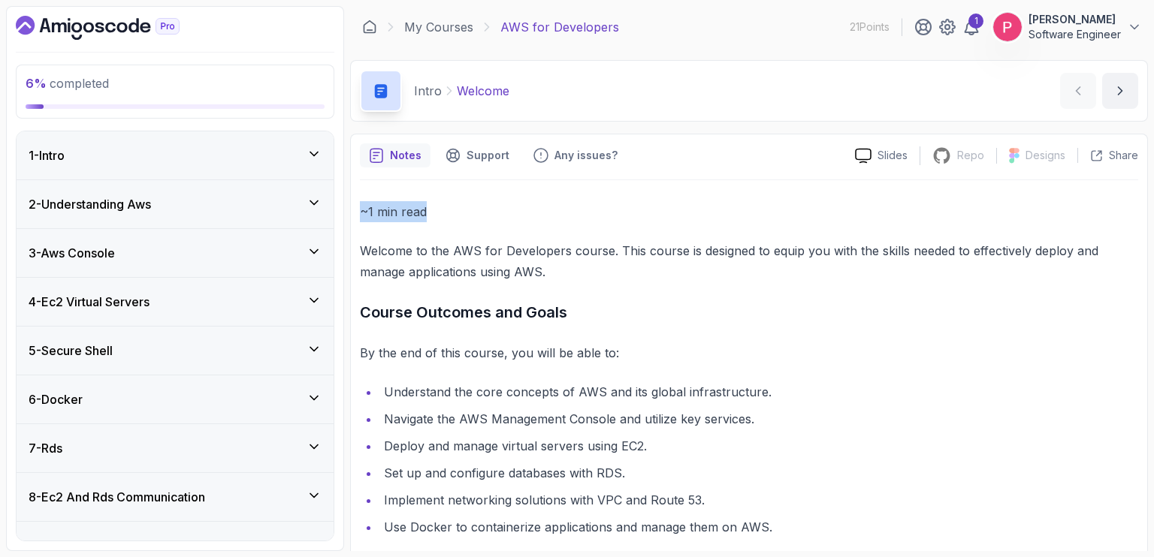
click at [318, 198] on icon at bounding box center [313, 202] width 15 height 15
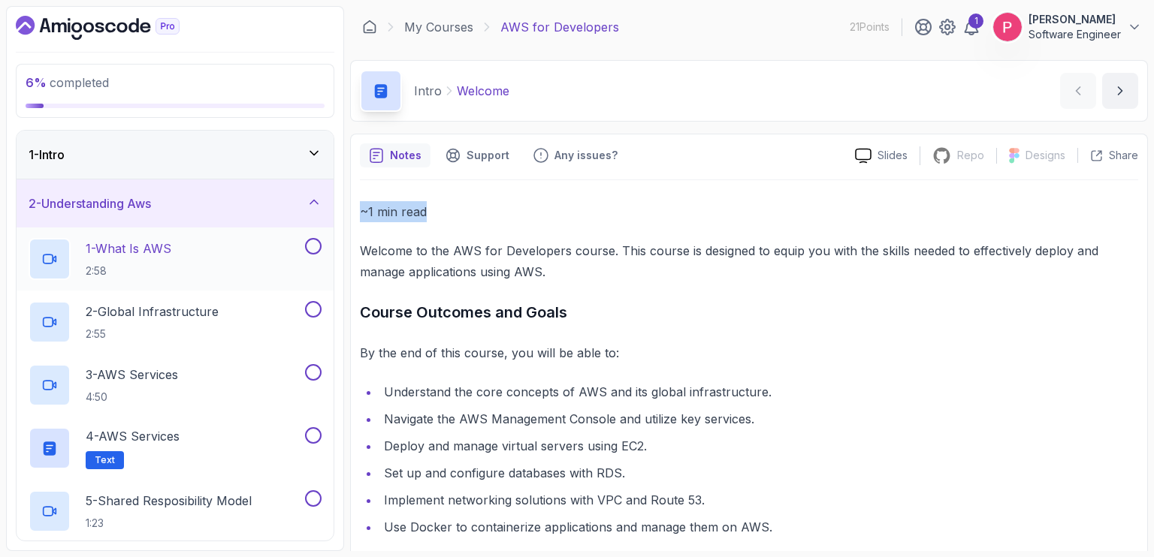
click at [167, 255] on p "1 - What Is AWS" at bounding box center [129, 249] width 86 height 18
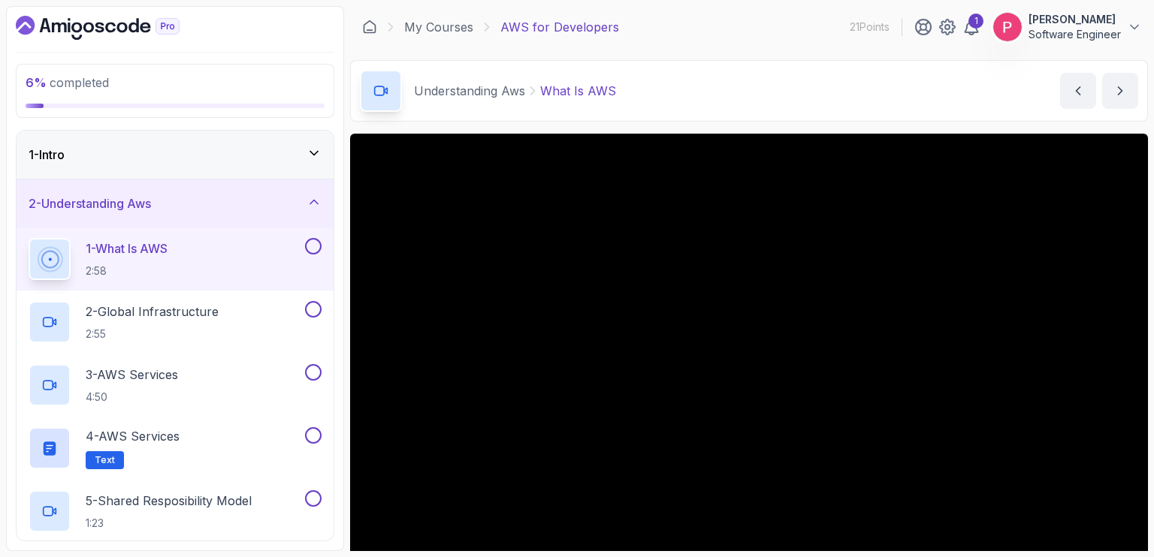
click at [897, 78] on div "Understanding Aws What Is AWS What Is AWS by [PERSON_NAME]" at bounding box center [749, 91] width 798 height 62
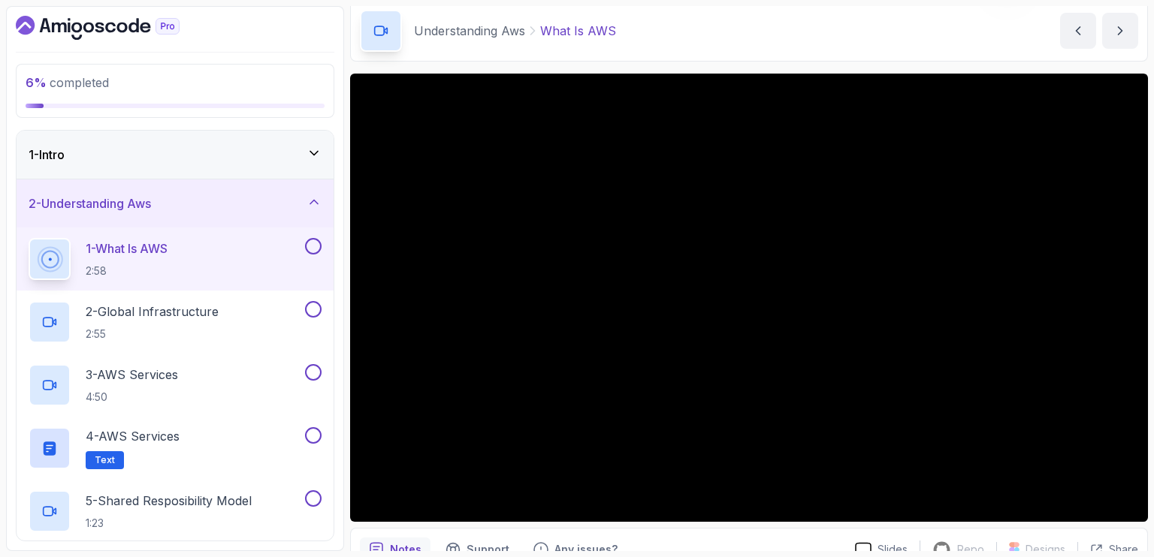
scroll to position [134, 0]
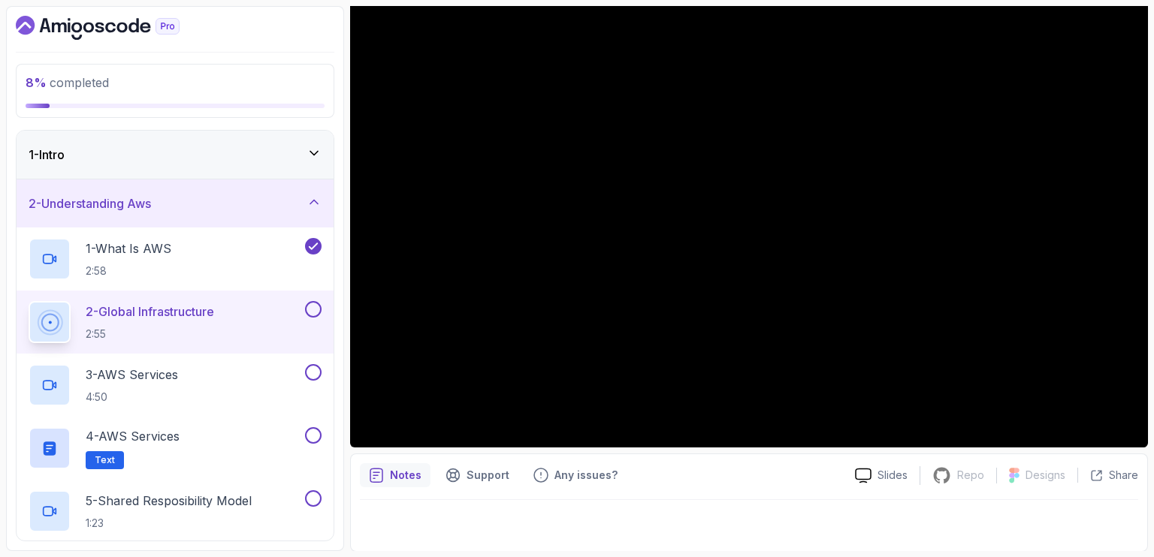
click at [316, 199] on icon at bounding box center [313, 202] width 15 height 15
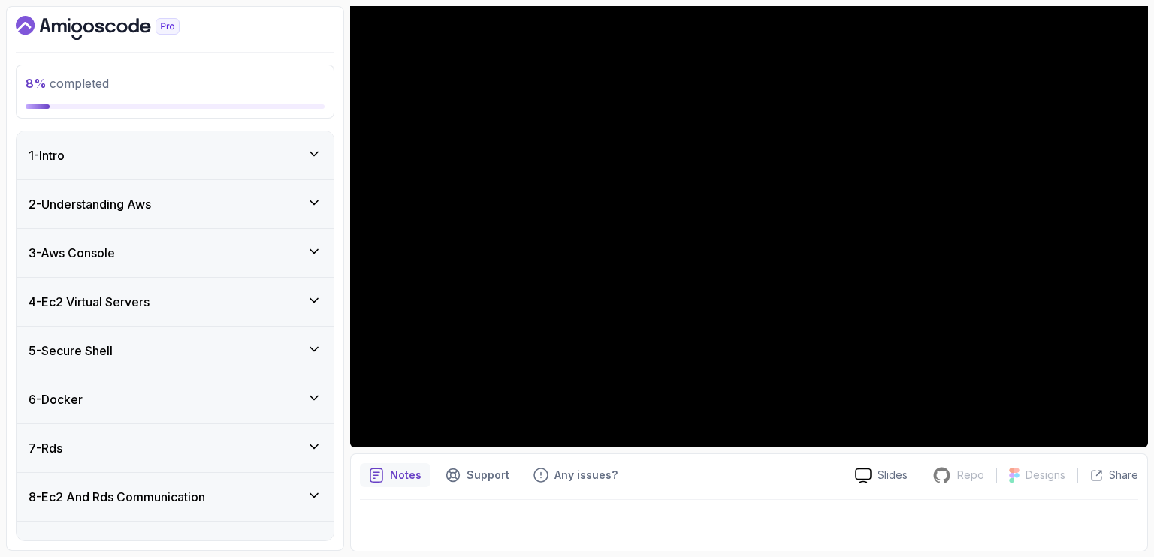
click at [313, 201] on icon at bounding box center [313, 202] width 15 height 15
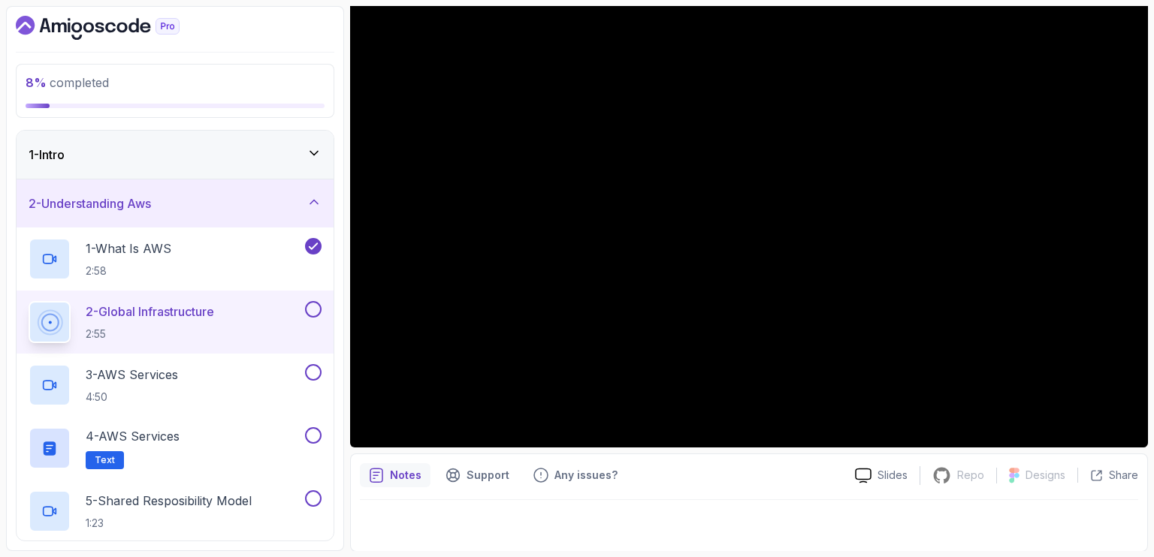
click at [17, 179] on button "2 - Understanding Aws" at bounding box center [175, 203] width 317 height 48
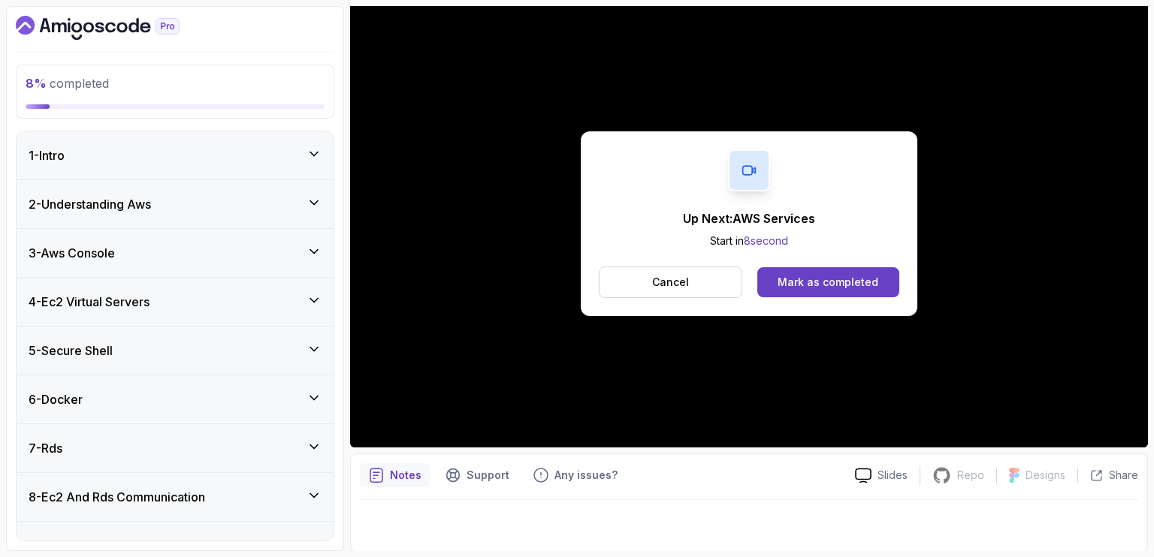
click at [315, 206] on icon at bounding box center [313, 202] width 15 height 15
